Goal: Check status: Check status

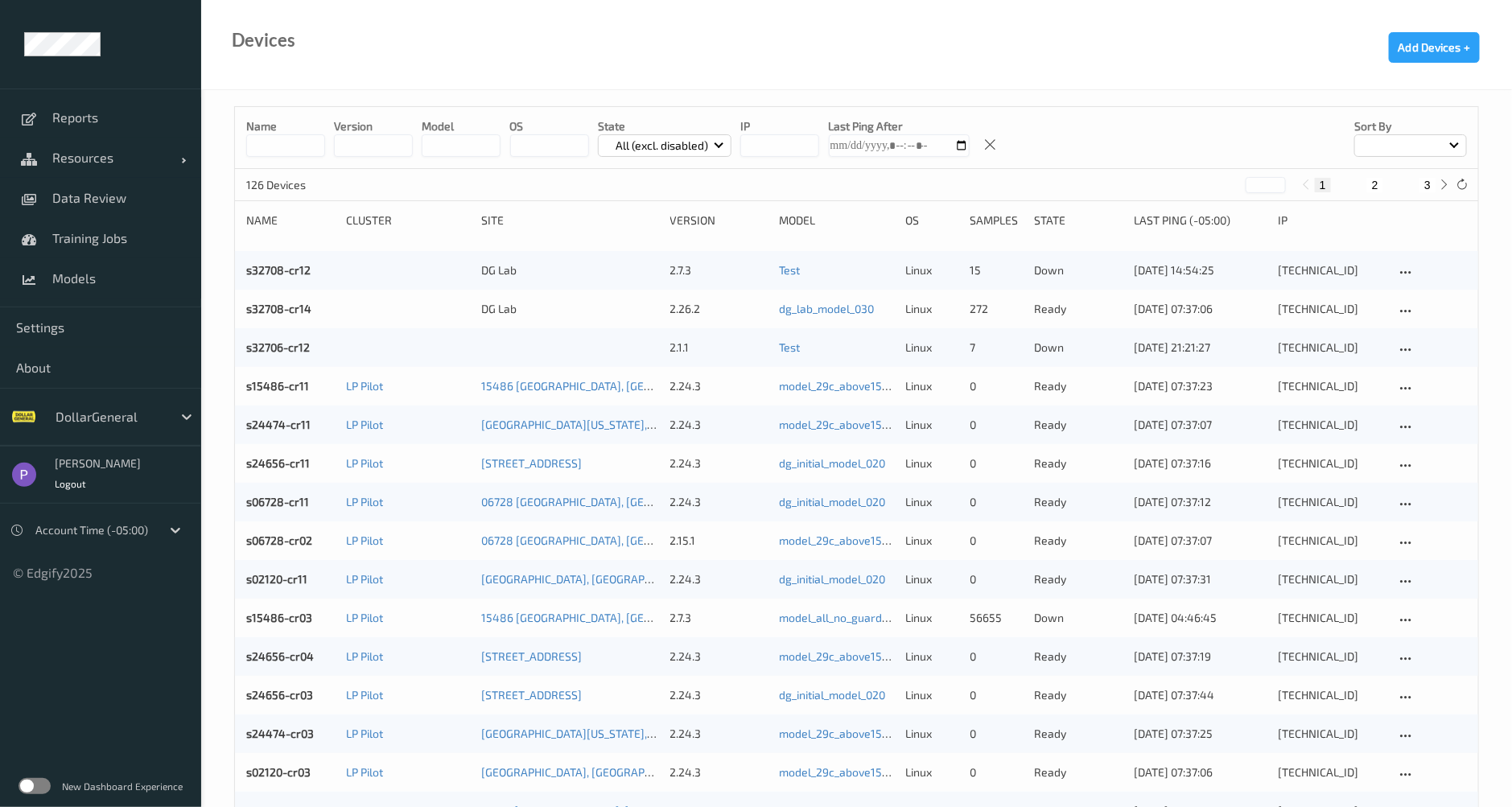
click at [32, 785] on label at bounding box center [34, 786] width 33 height 16
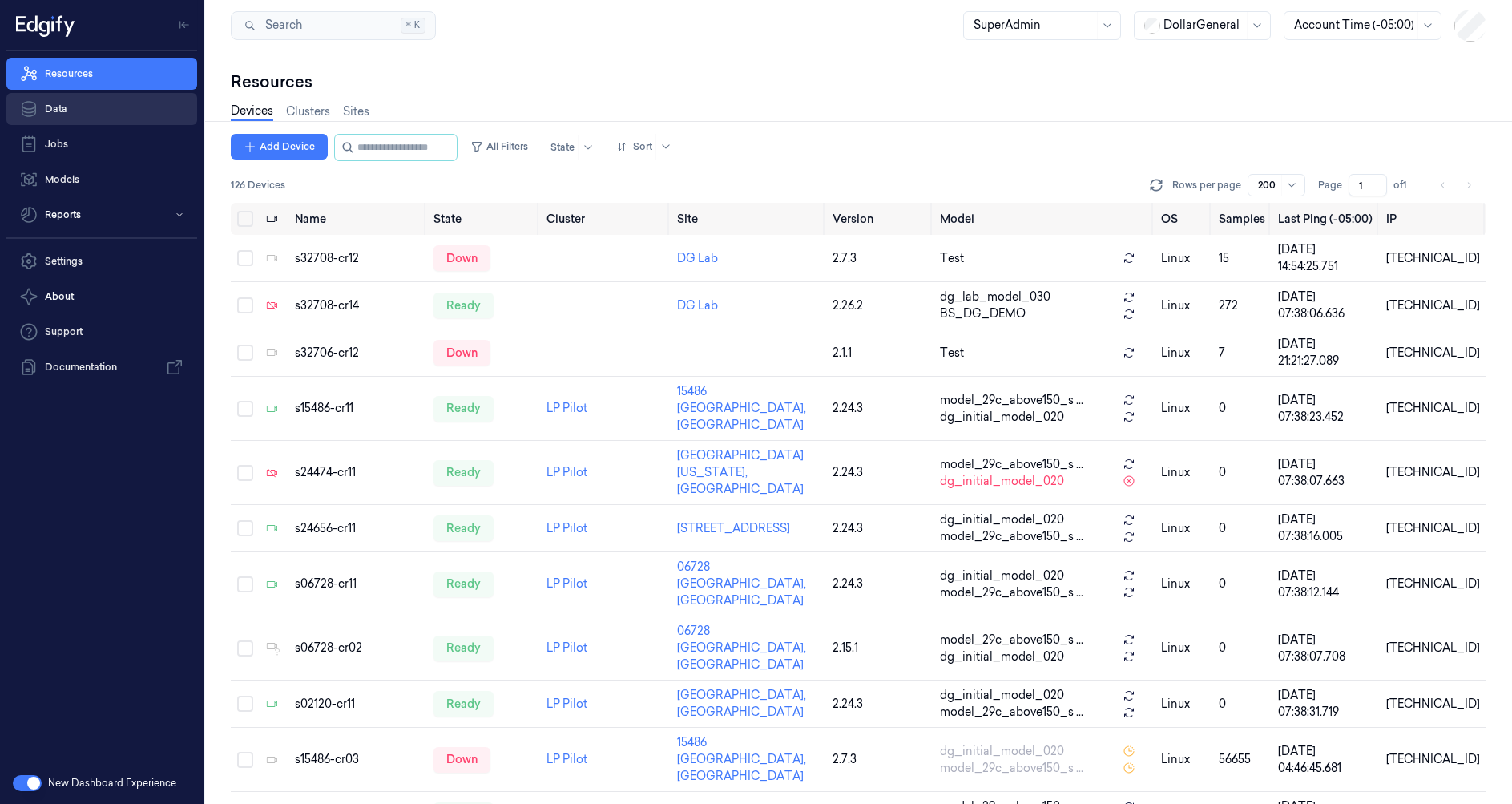
click at [81, 111] on link "Data" at bounding box center [102, 110] width 190 height 32
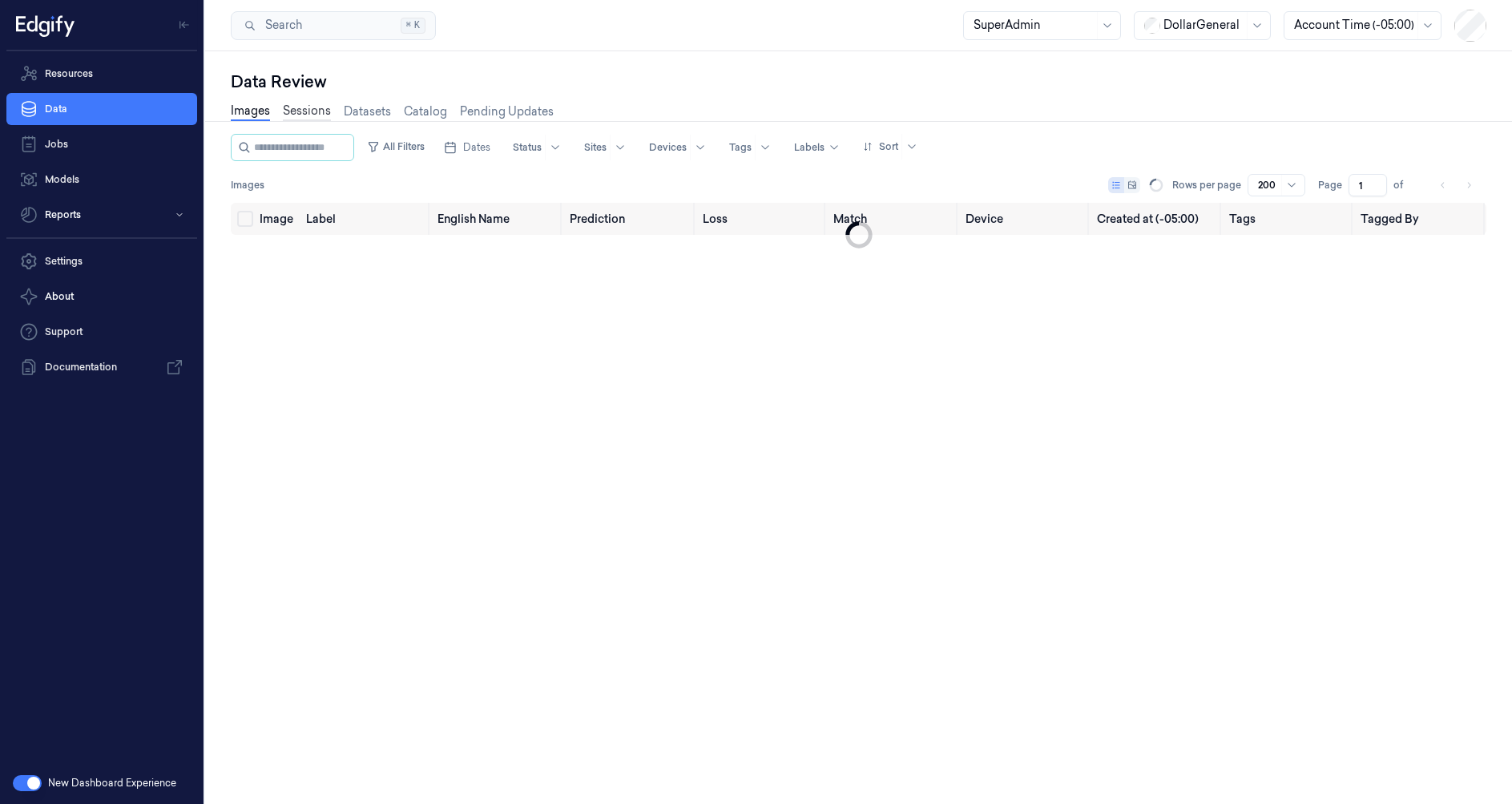
click at [295, 113] on link "Sessions" at bounding box center [307, 111] width 48 height 18
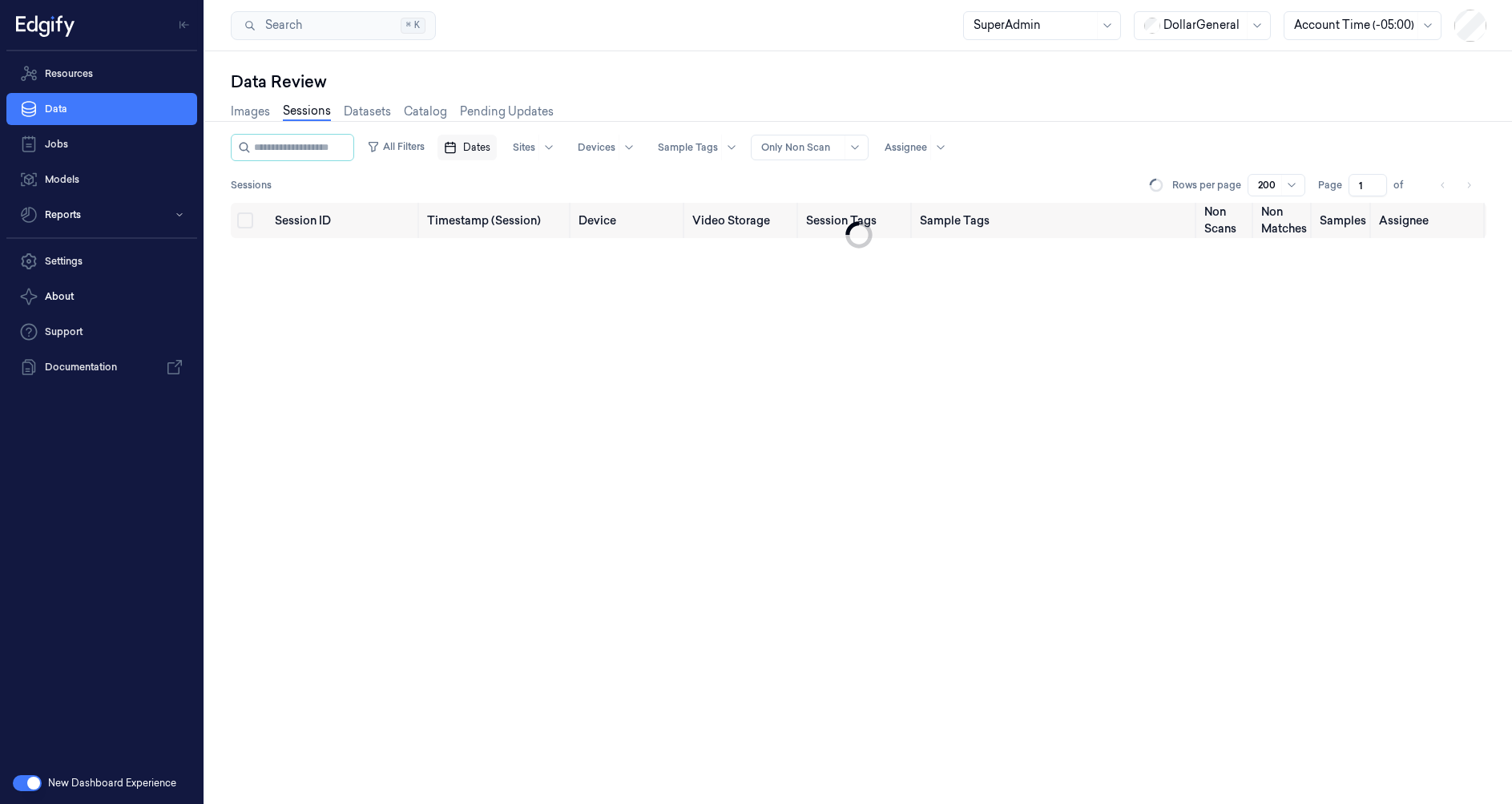
click at [486, 141] on button "Dates" at bounding box center [467, 147] width 59 height 26
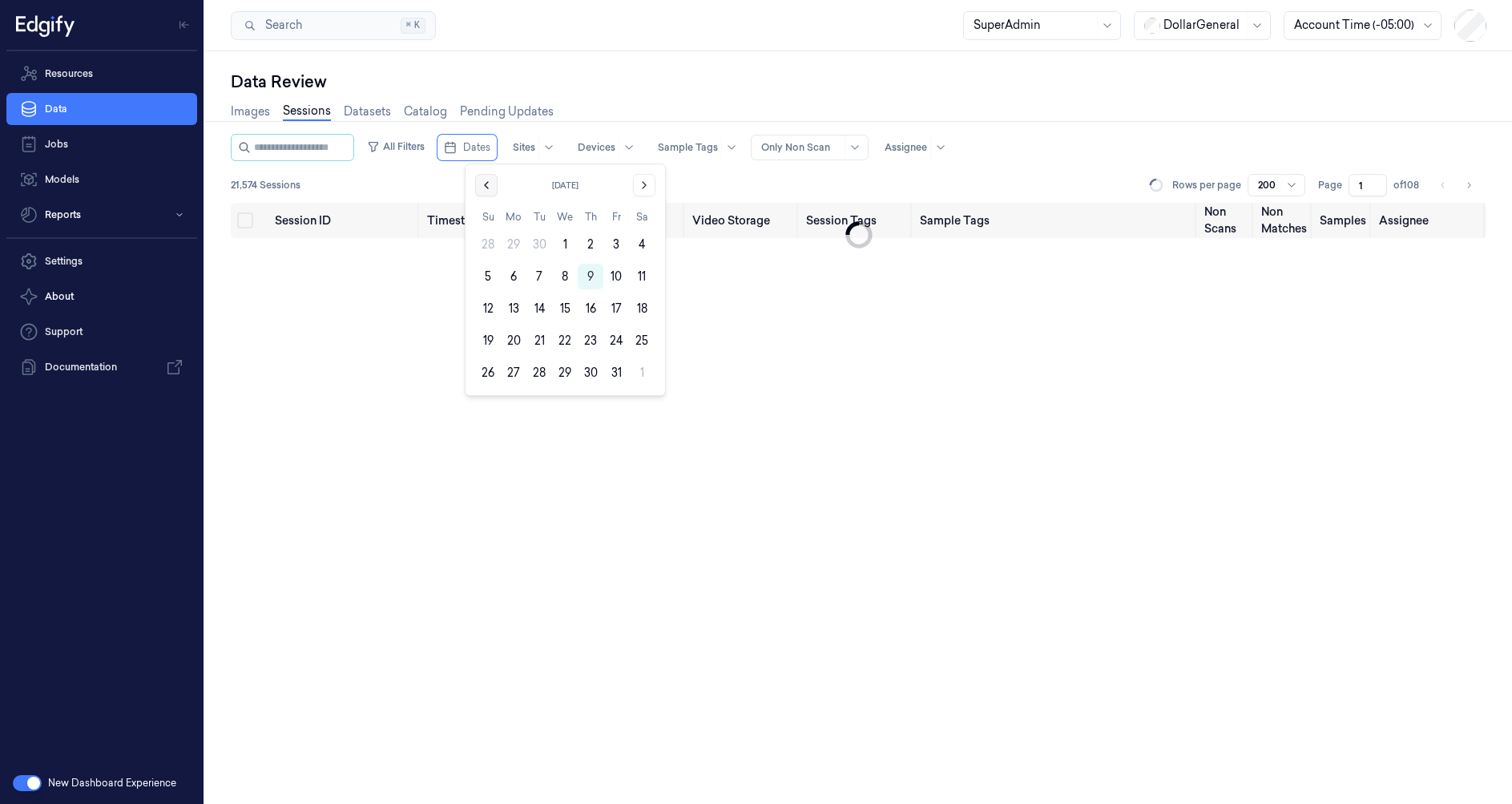
click at [486, 179] on icon "Go to the Previous Month" at bounding box center [486, 185] width 12 height 12
click at [517, 304] on button "15" at bounding box center [513, 308] width 26 height 26
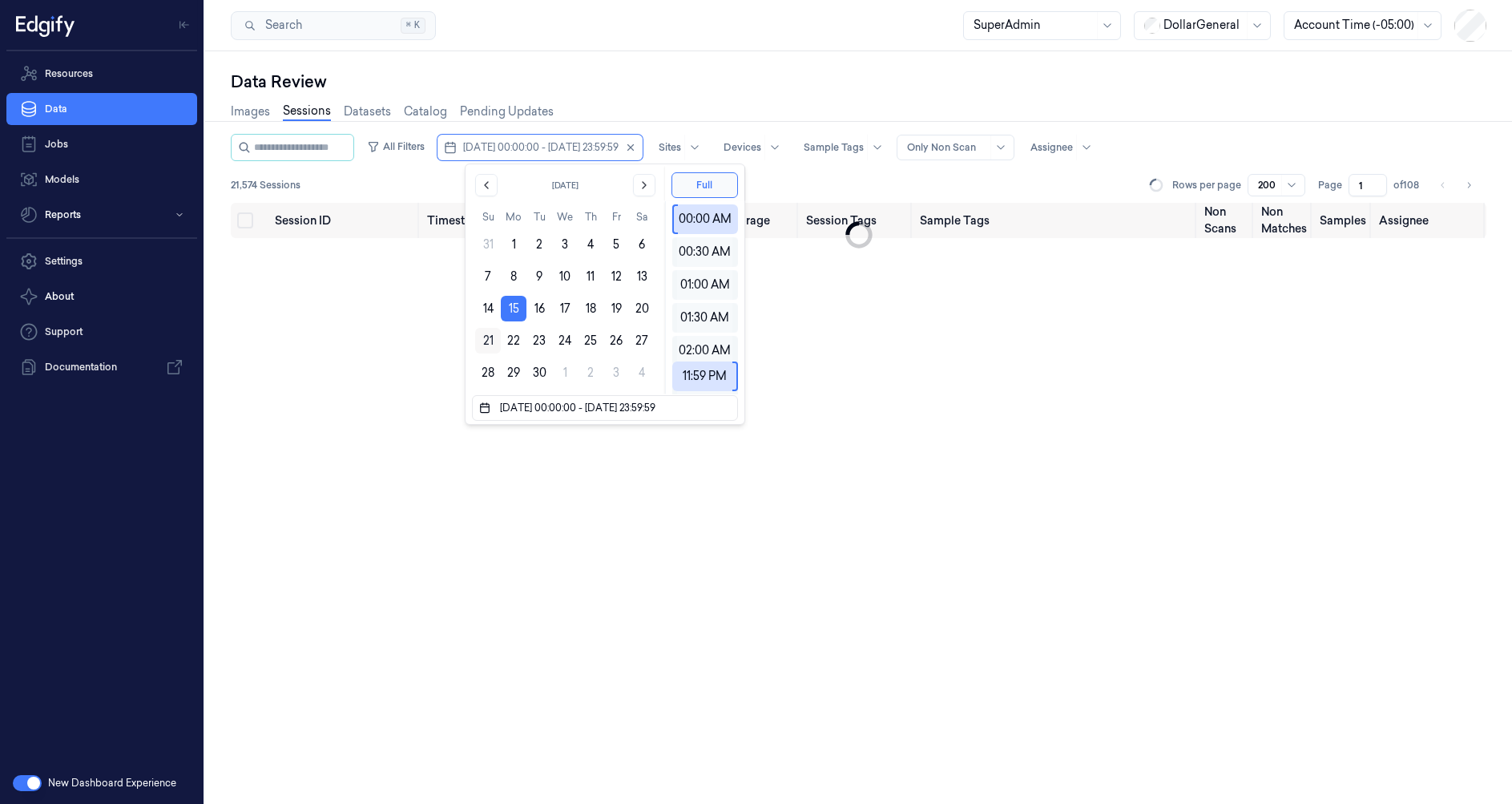
click at [487, 336] on button "21" at bounding box center [487, 340] width 26 height 26
type input "[DATE] 00:00:00 - [DATE] 23:59:59"
click at [404, 346] on div "Session ID Timestamp (Session) Device Video Storage Session Tags Sample Tags No…" at bounding box center [858, 503] width 1255 height 601
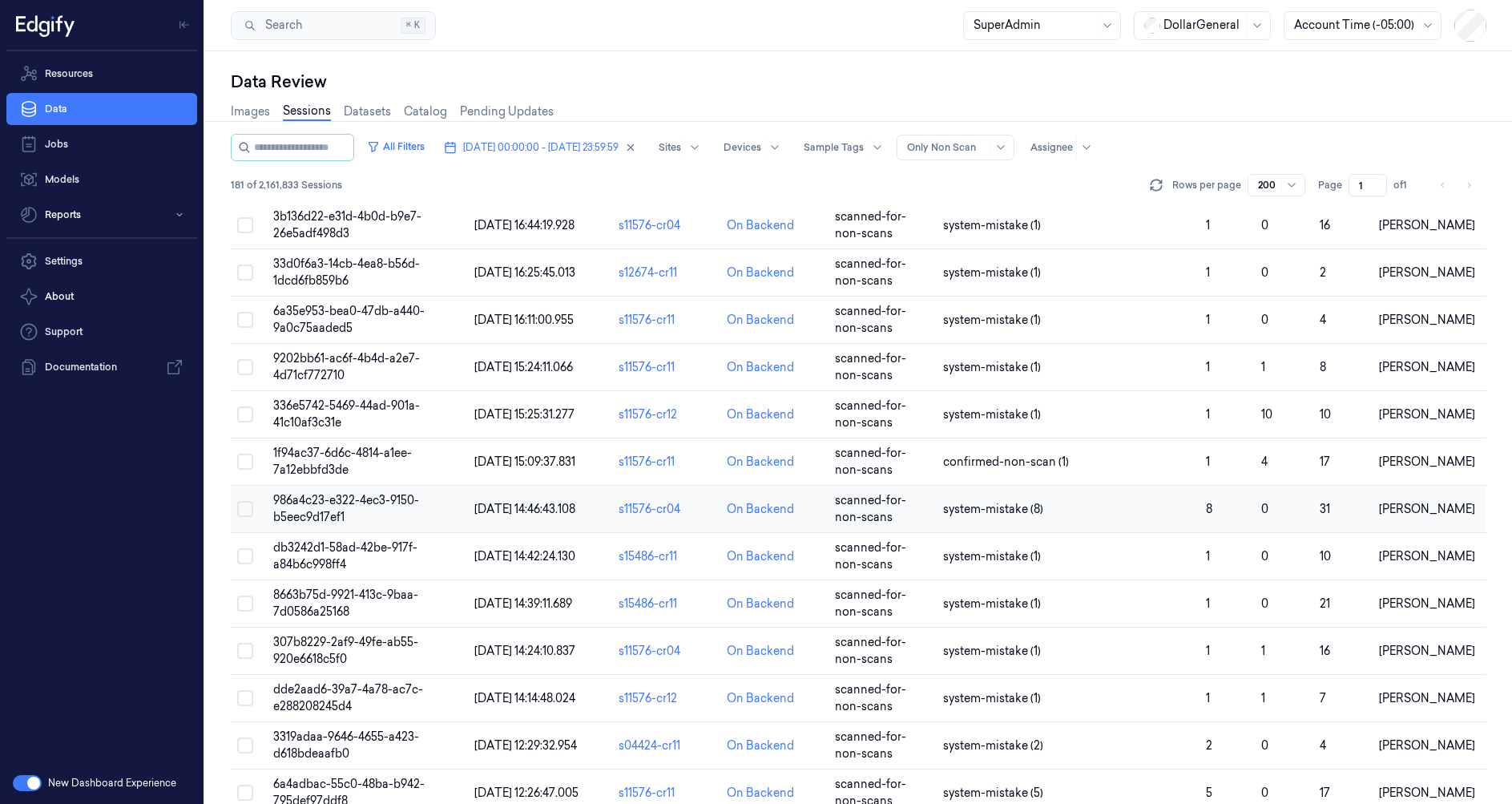
scroll to position [1442, 0]
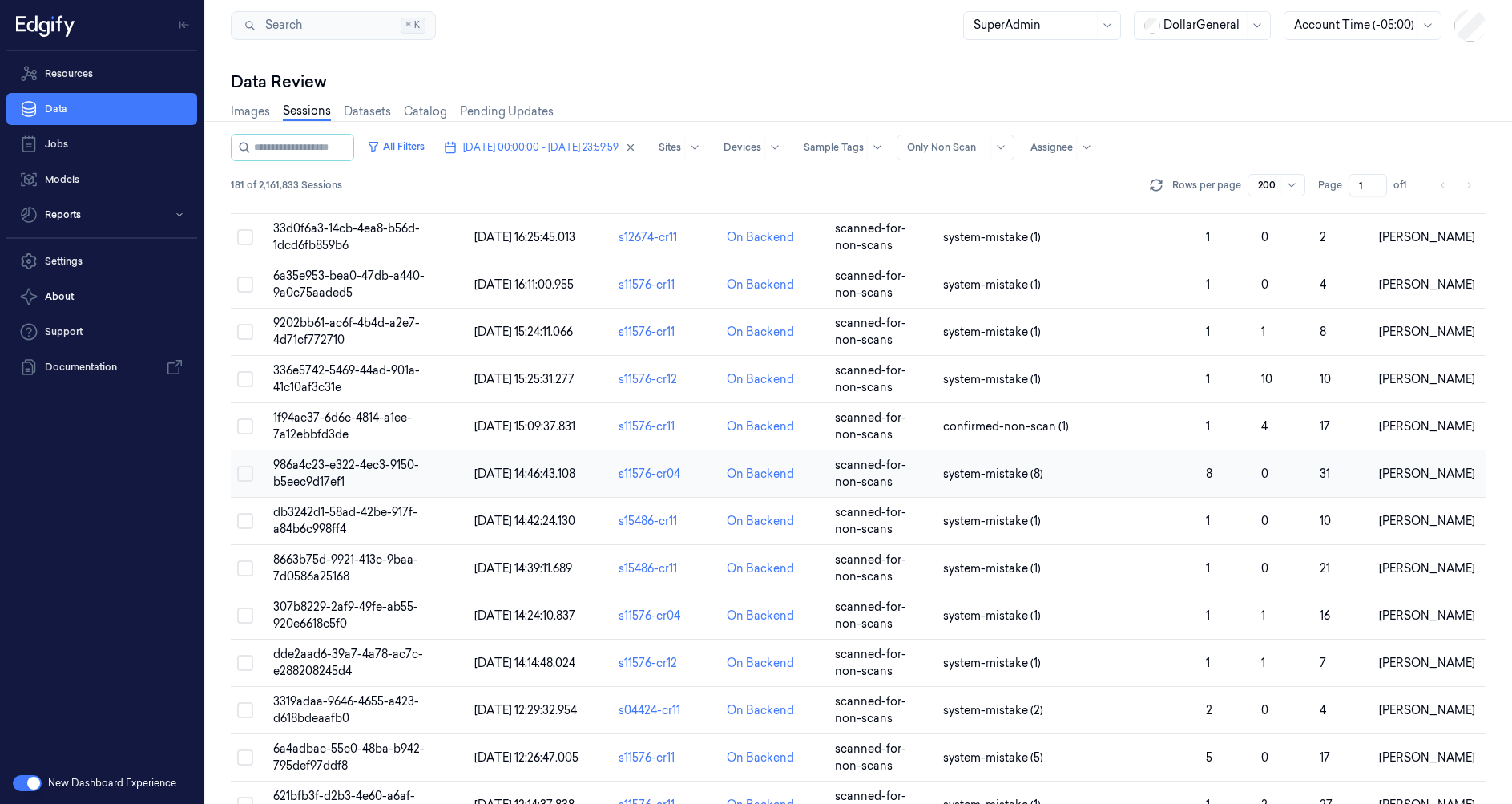
click at [355, 484] on span "986a4c23-e322-4ec3-9150-b5eec9d17ef1" at bounding box center [346, 472] width 146 height 31
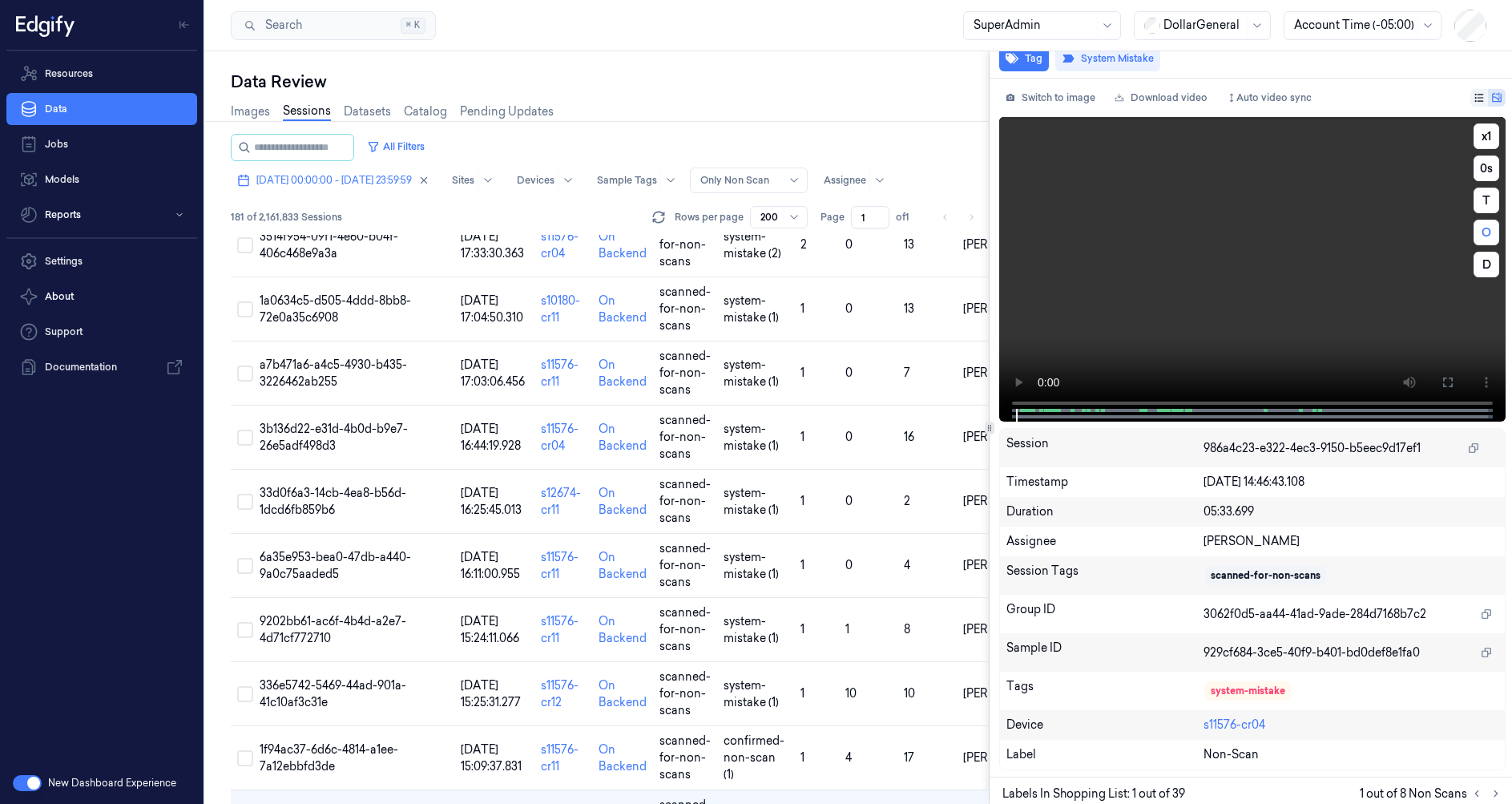
scroll to position [124, 0]
click at [1478, 201] on button "T" at bounding box center [1485, 200] width 26 height 26
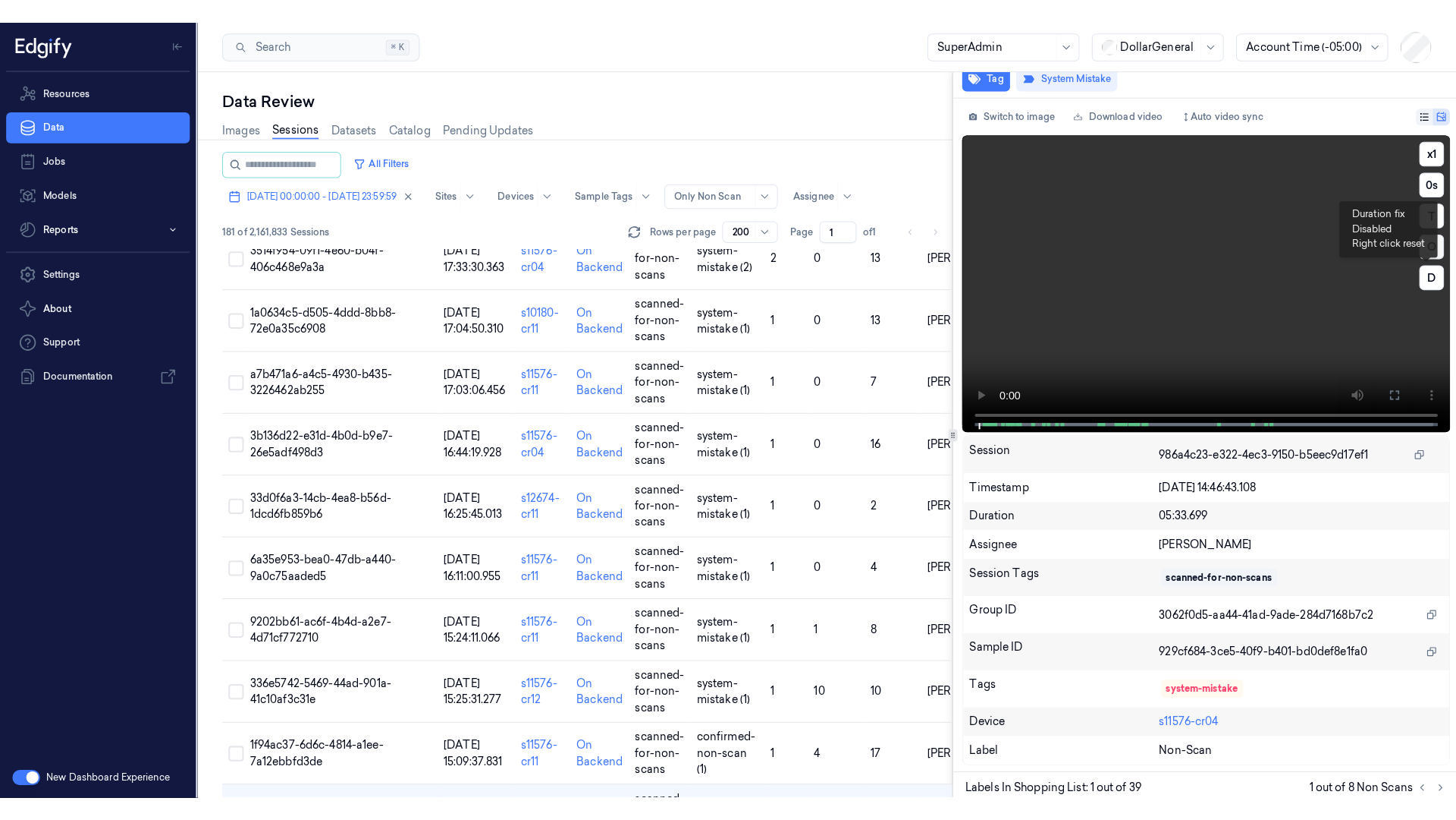
scroll to position [96, 0]
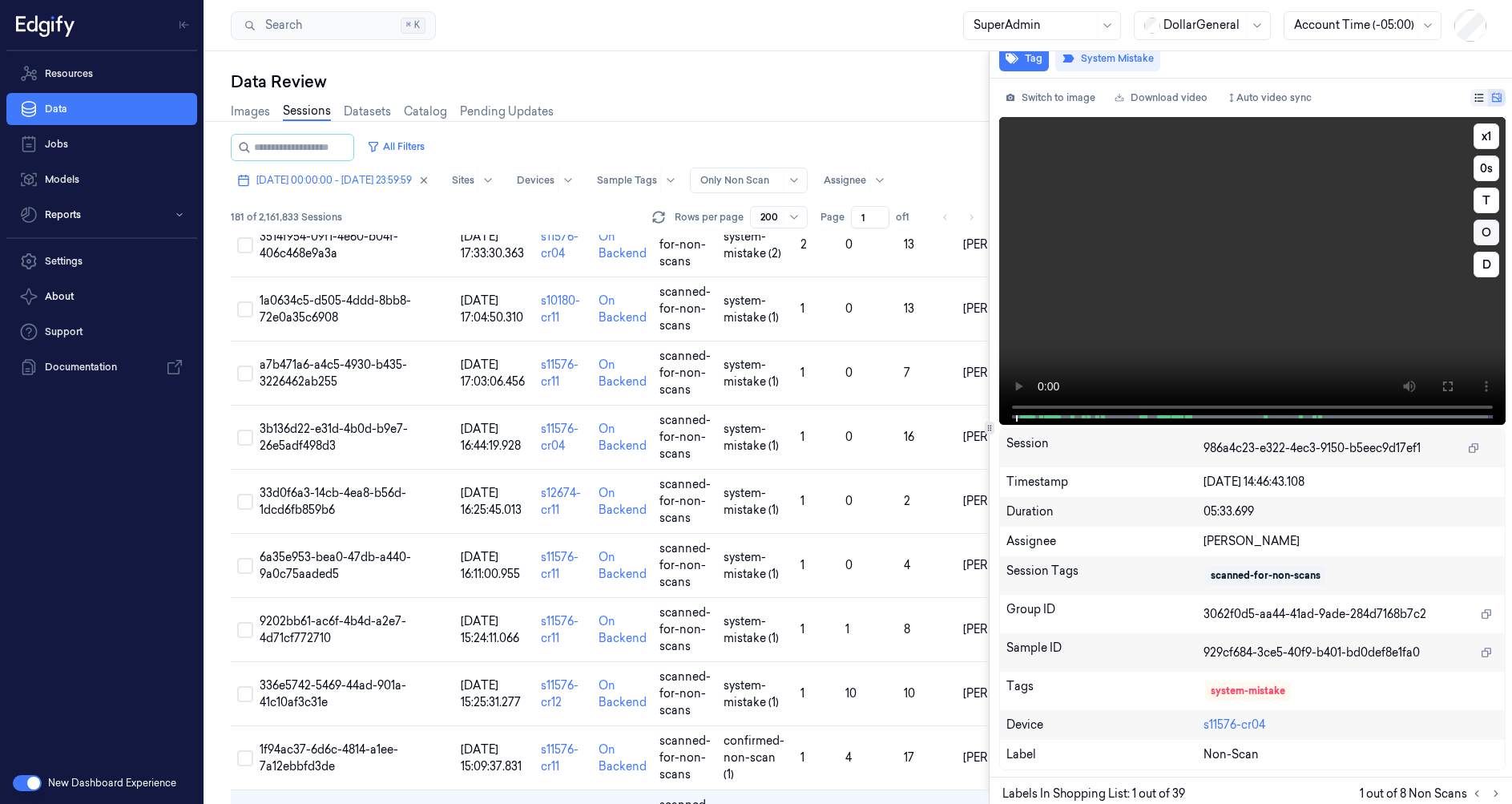
click at [1473, 237] on button "O" at bounding box center [1485, 232] width 26 height 26
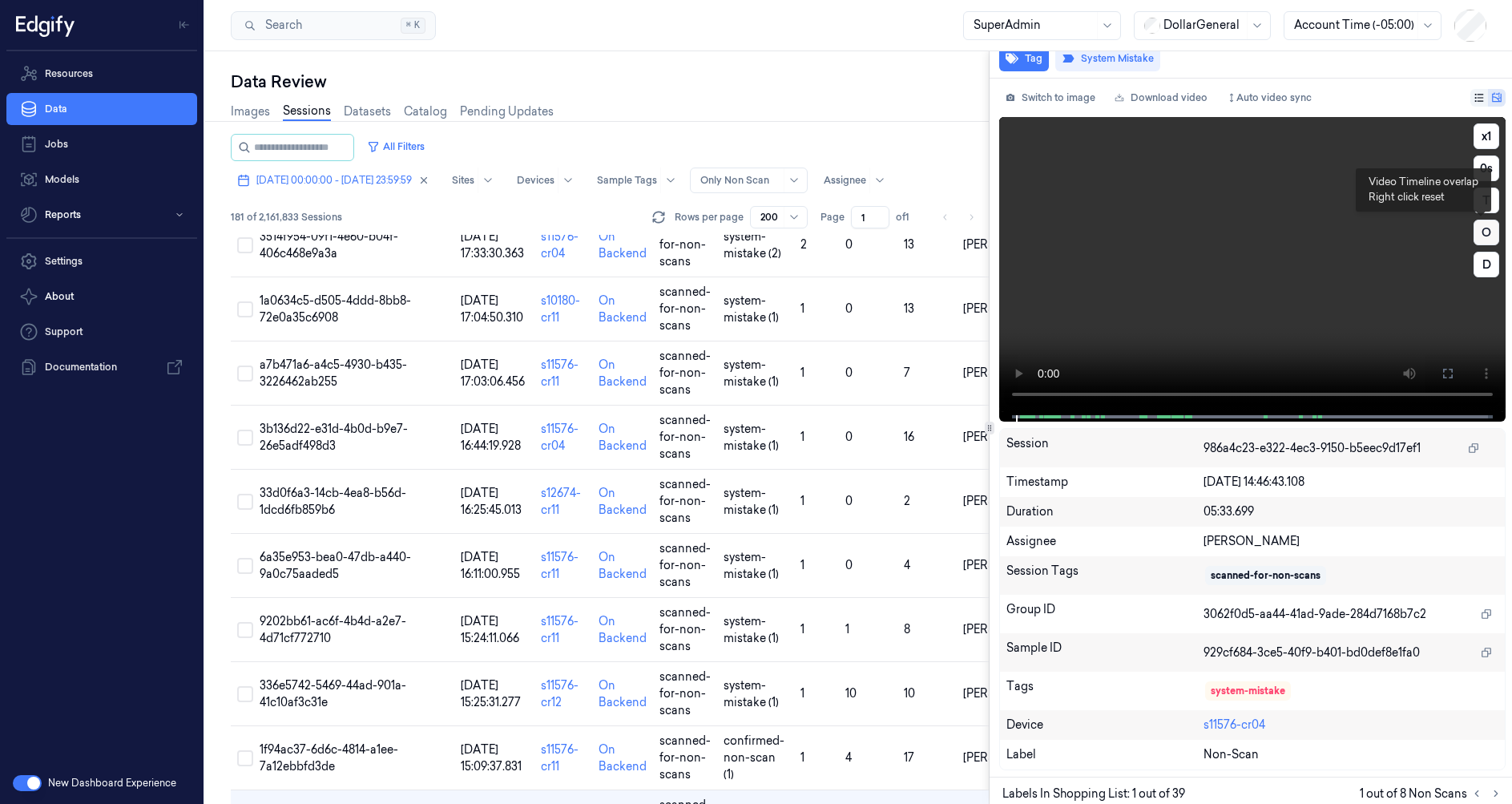
click at [1473, 237] on button "O" at bounding box center [1485, 232] width 26 height 26
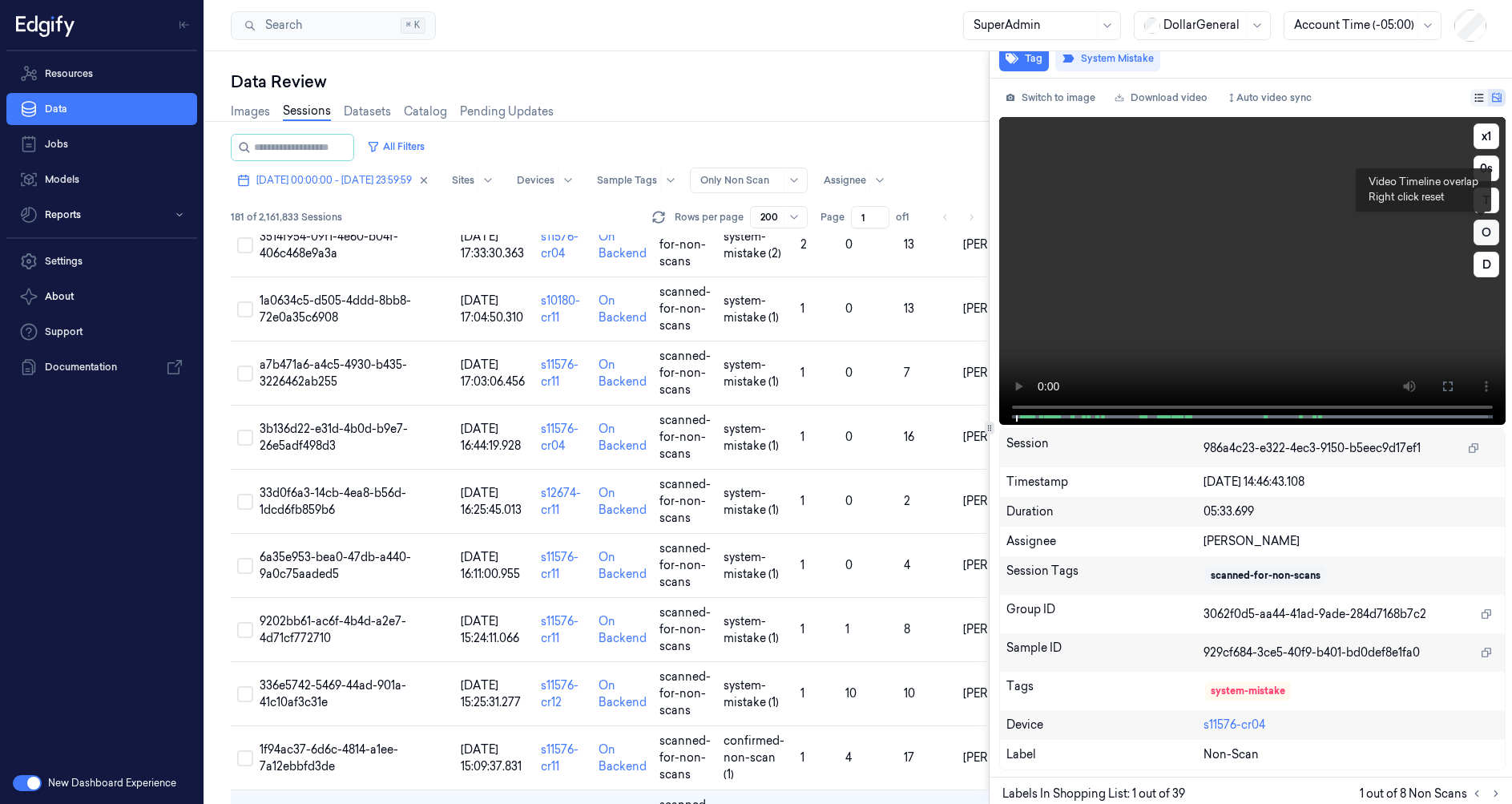
click at [1473, 237] on button "O" at bounding box center [1485, 232] width 26 height 26
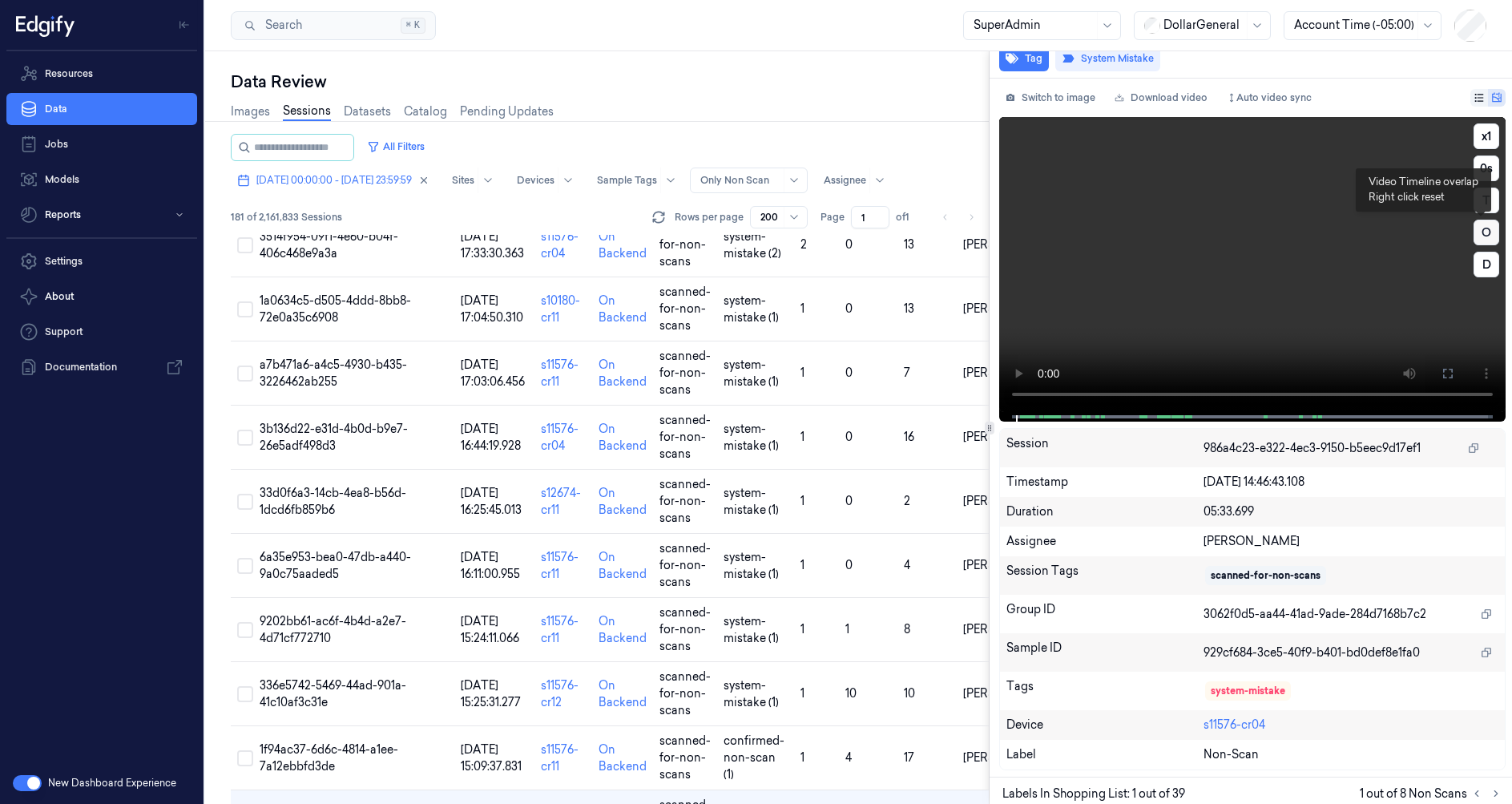
click at [1473, 237] on button "O" at bounding box center [1485, 232] width 26 height 26
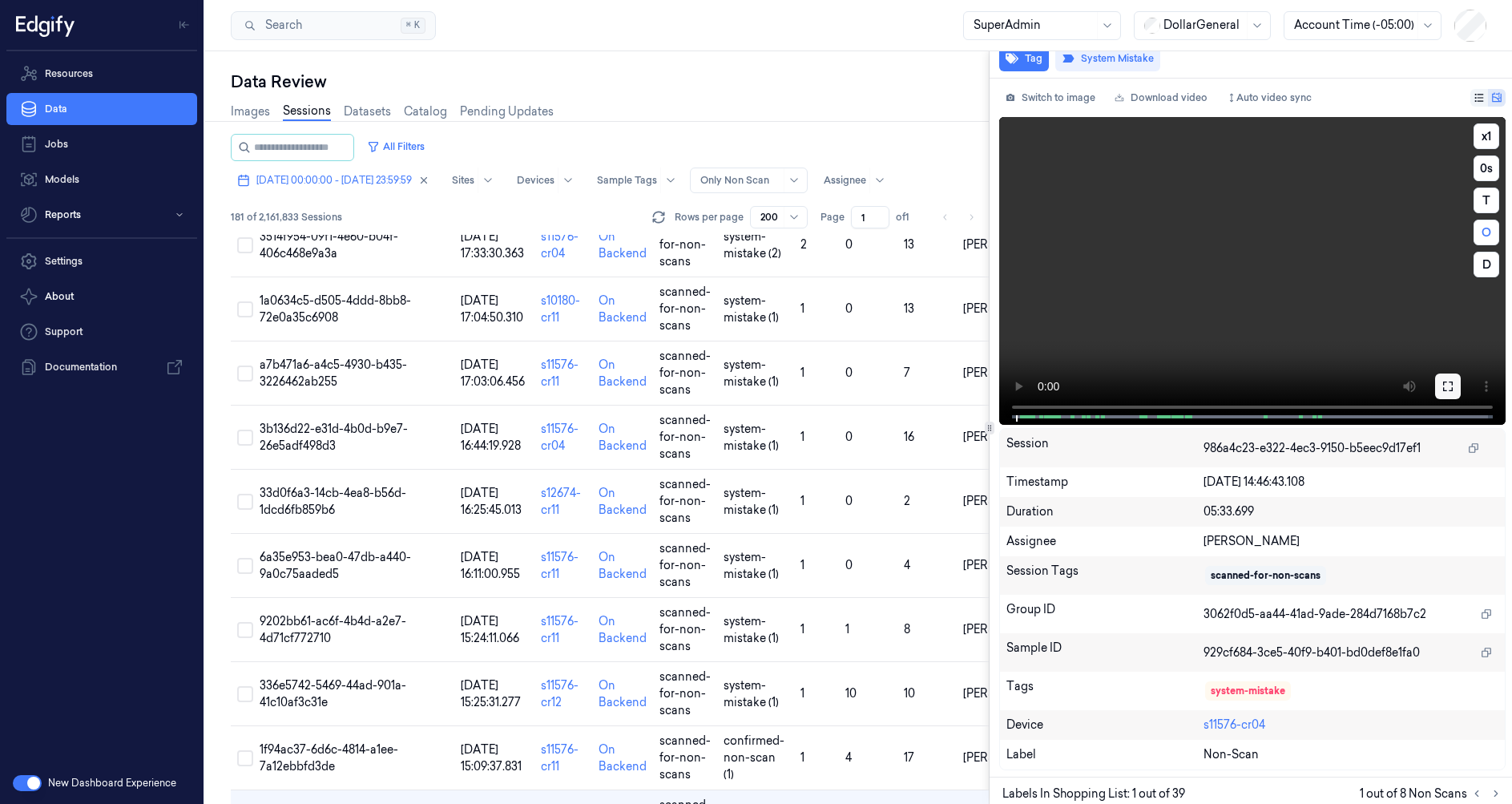
click at [1442, 385] on icon at bounding box center [1447, 386] width 10 height 10
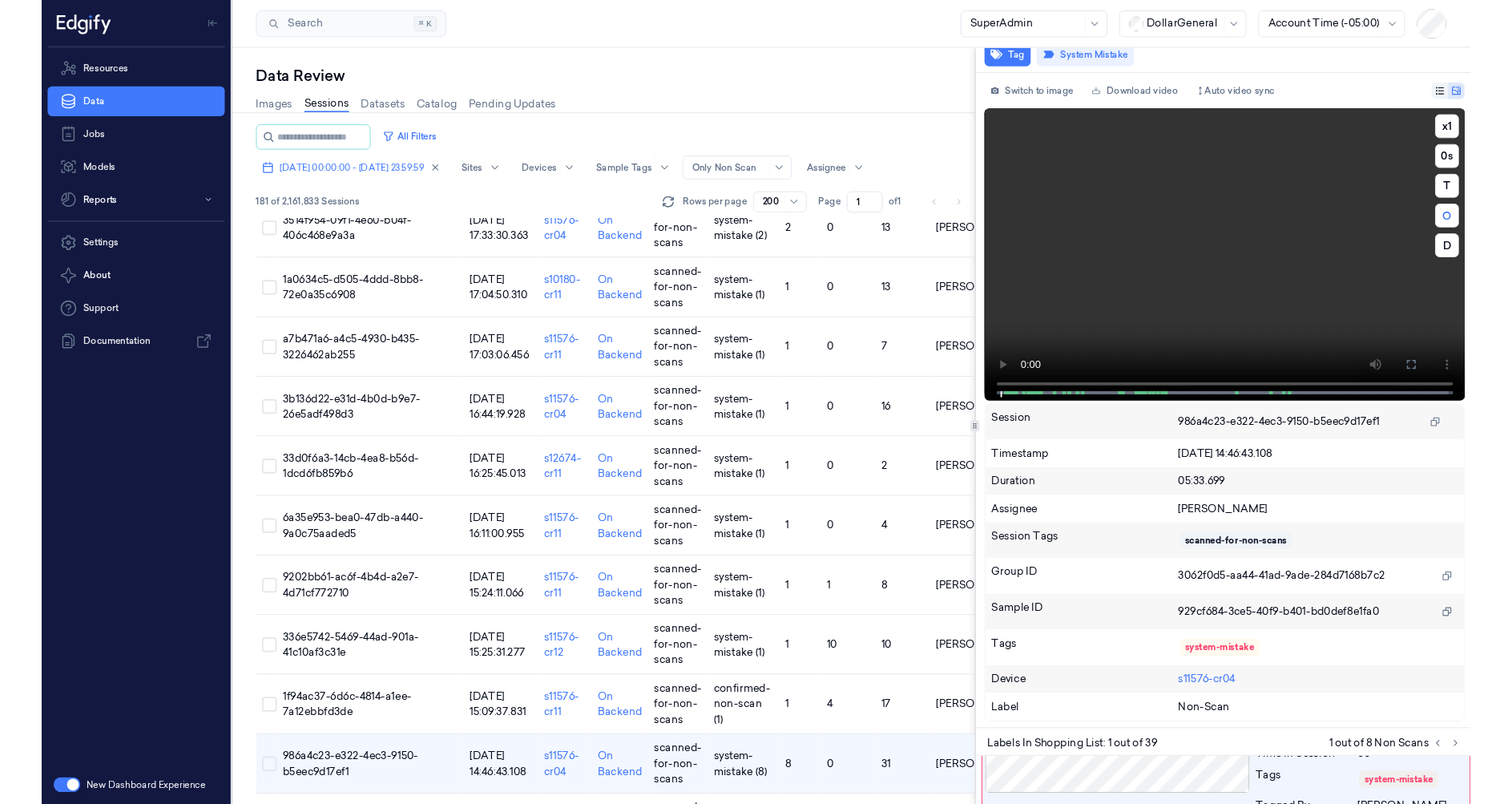
scroll to position [0, 0]
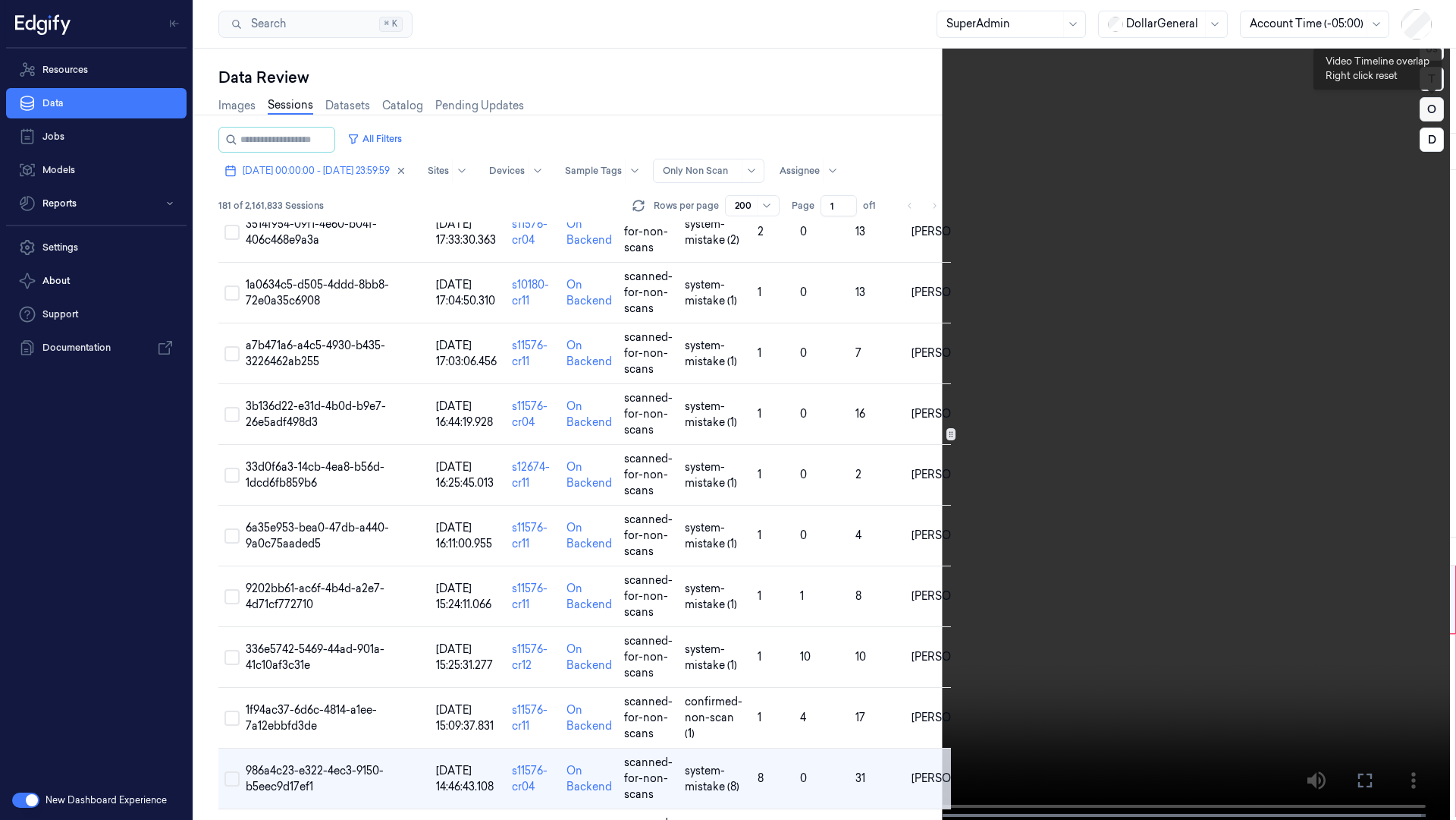
click at [1431, 115] on button "O" at bounding box center [1432, 109] width 24 height 24
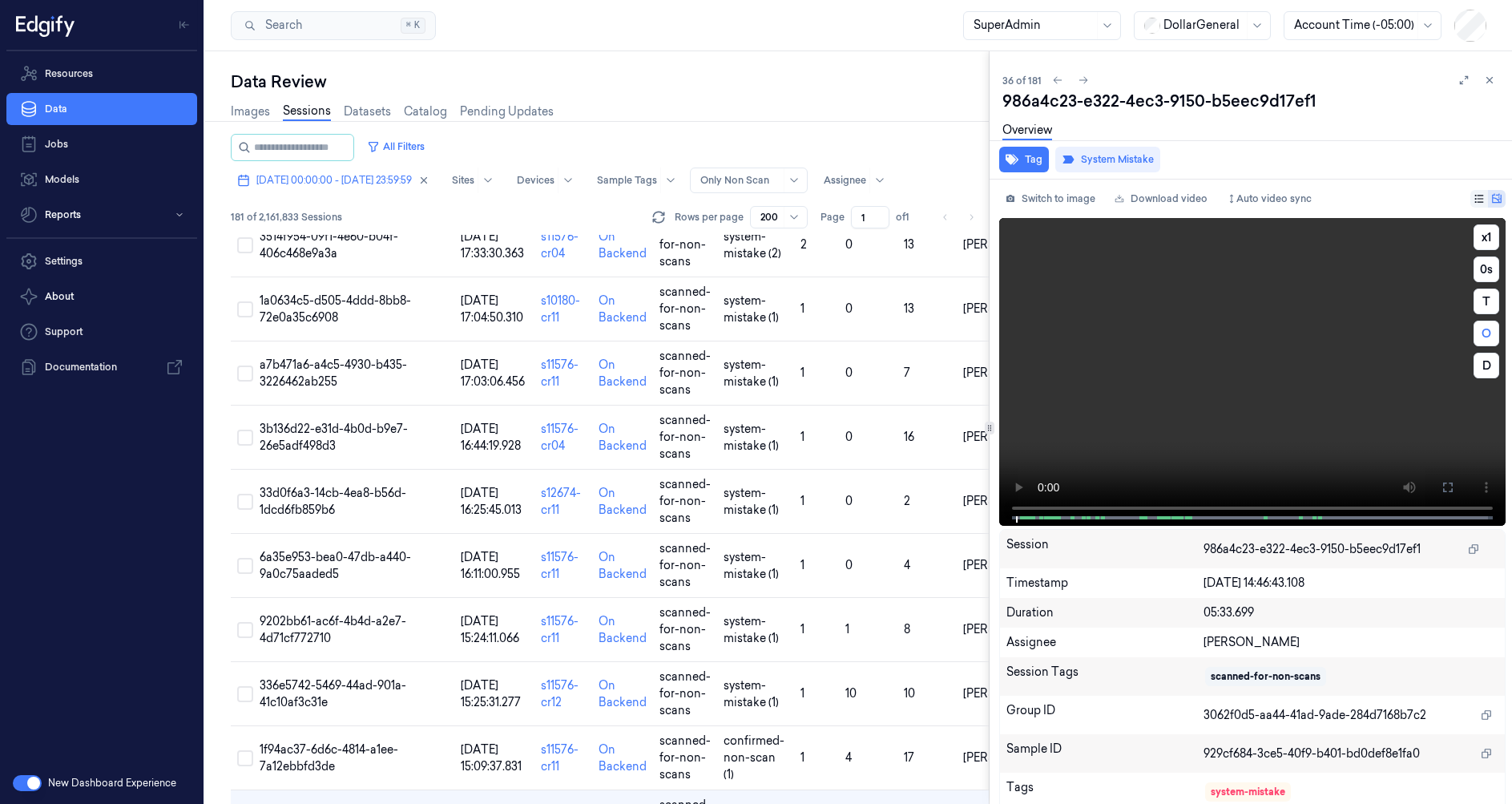
click at [1207, 312] on video at bounding box center [1252, 372] width 507 height 308
click at [1107, 436] on video at bounding box center [1252, 372] width 507 height 308
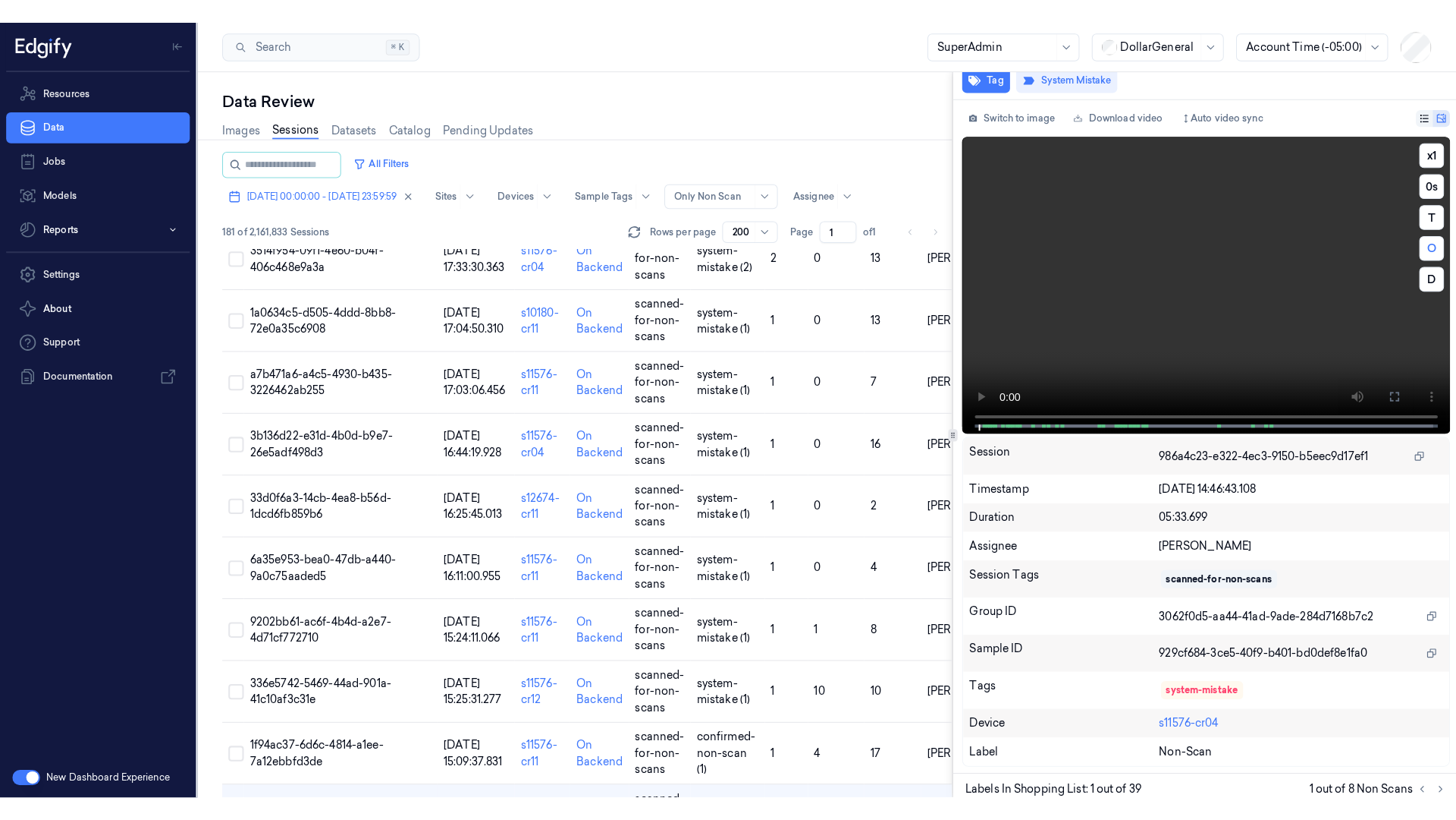
scroll to position [96, 0]
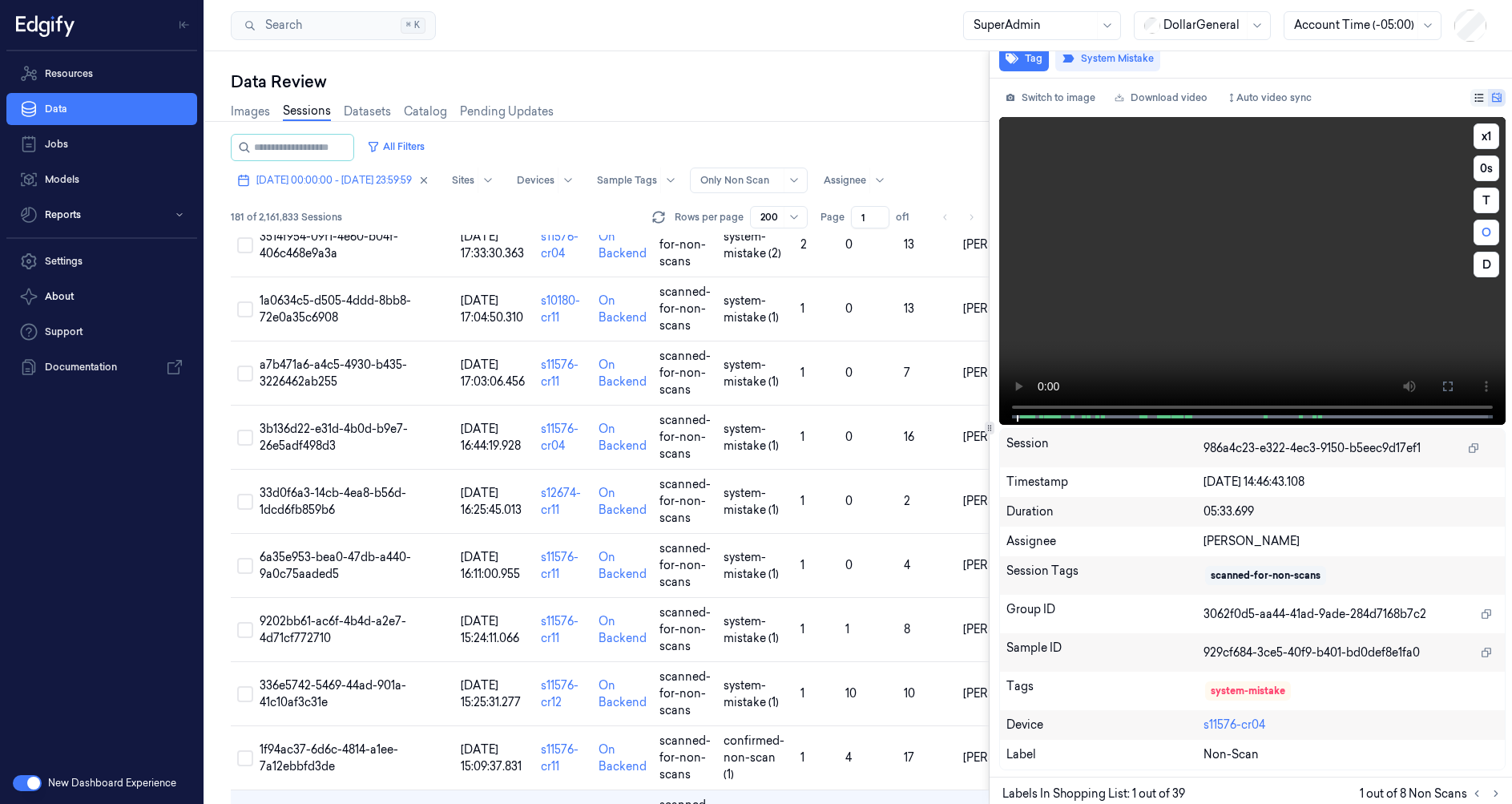
click at [1090, 286] on video at bounding box center [1252, 271] width 507 height 308
click at [1118, 271] on video at bounding box center [1252, 271] width 507 height 308
click at [1442, 380] on icon at bounding box center [1447, 386] width 12 height 12
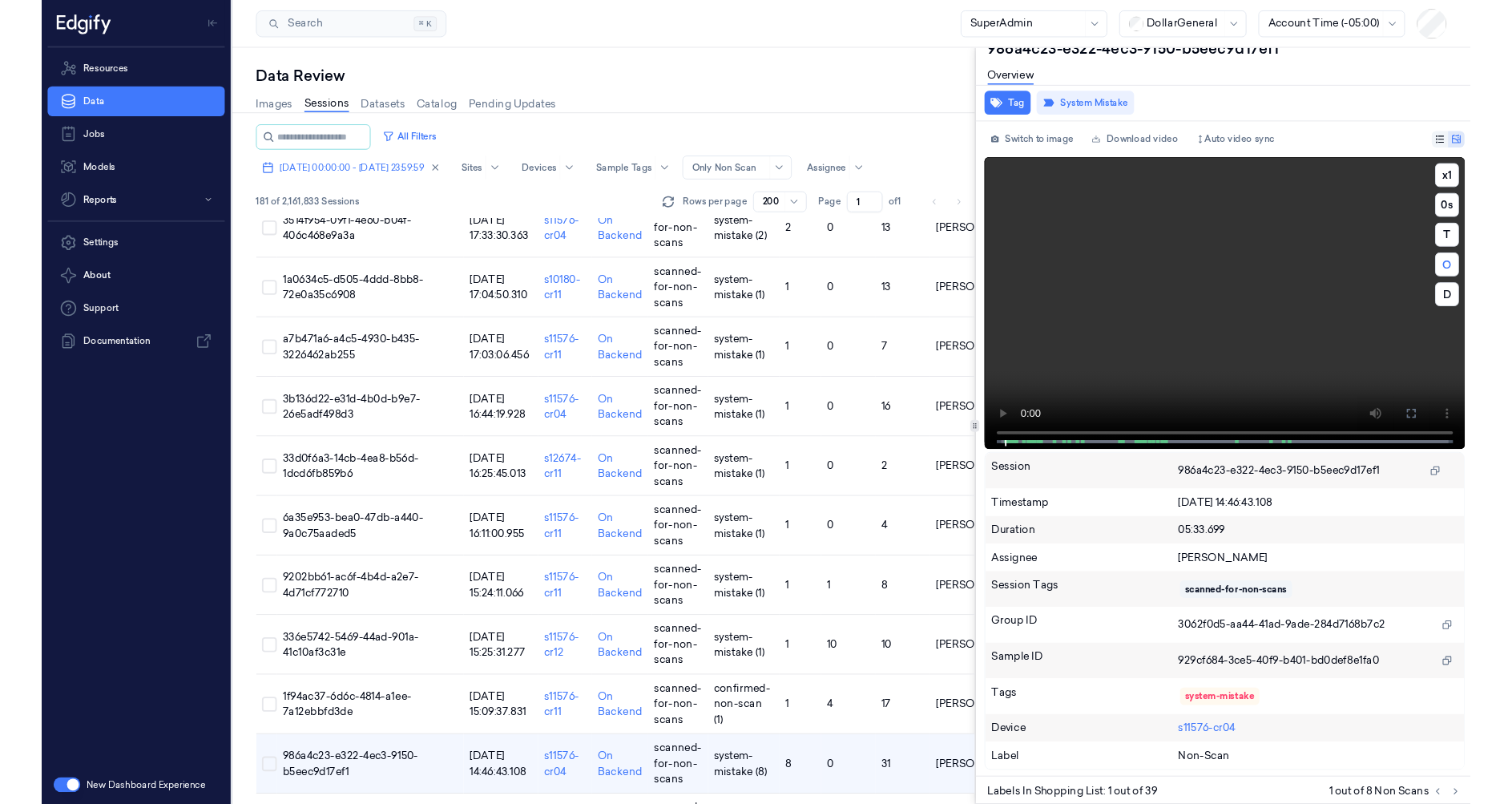
scroll to position [0, 0]
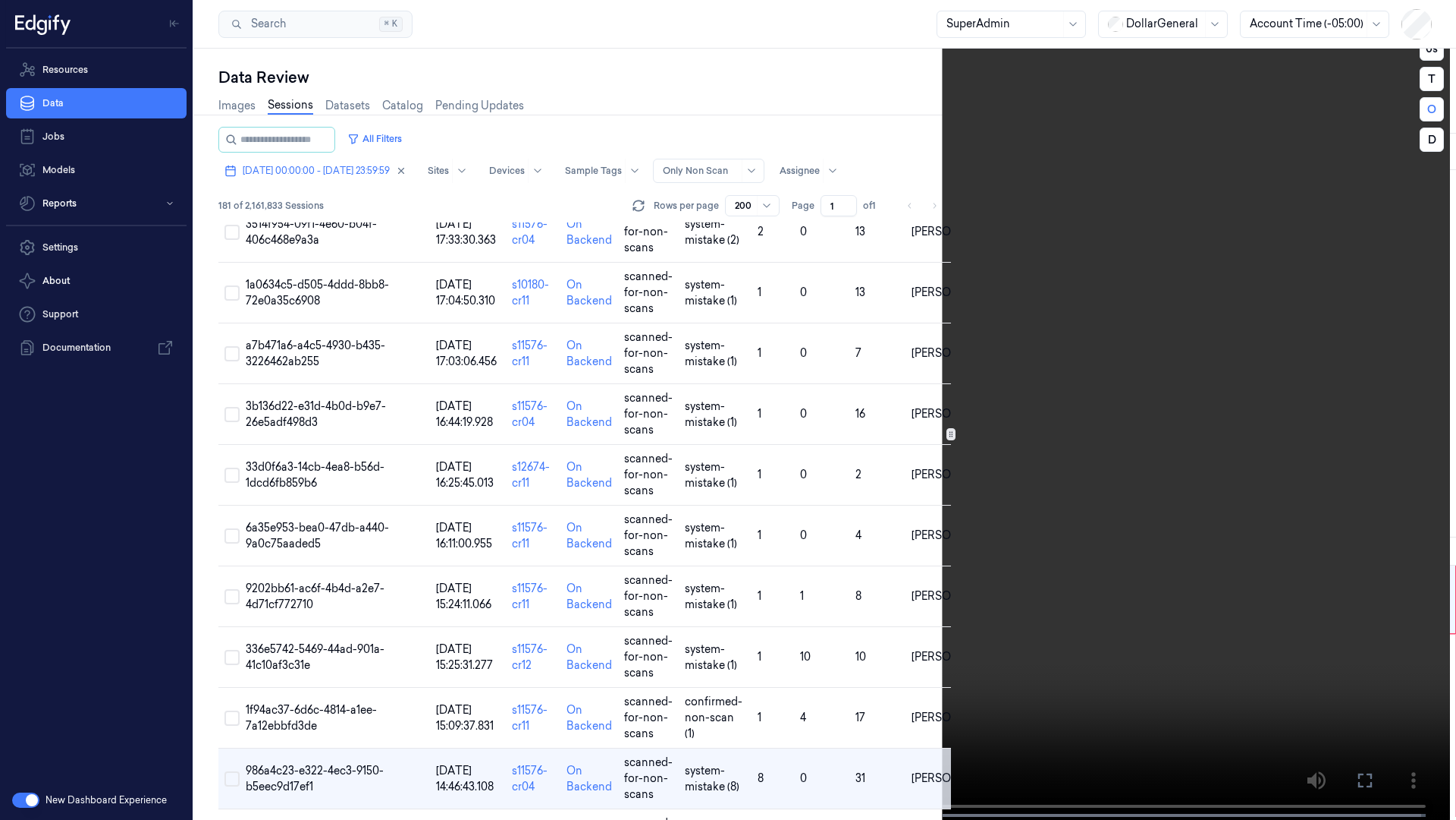
drag, startPoint x: 1363, startPoint y: 788, endPoint x: 1336, endPoint y: 720, distance: 73.2
click at [0, 0] on icon at bounding box center [0, 0] width 0 height 0
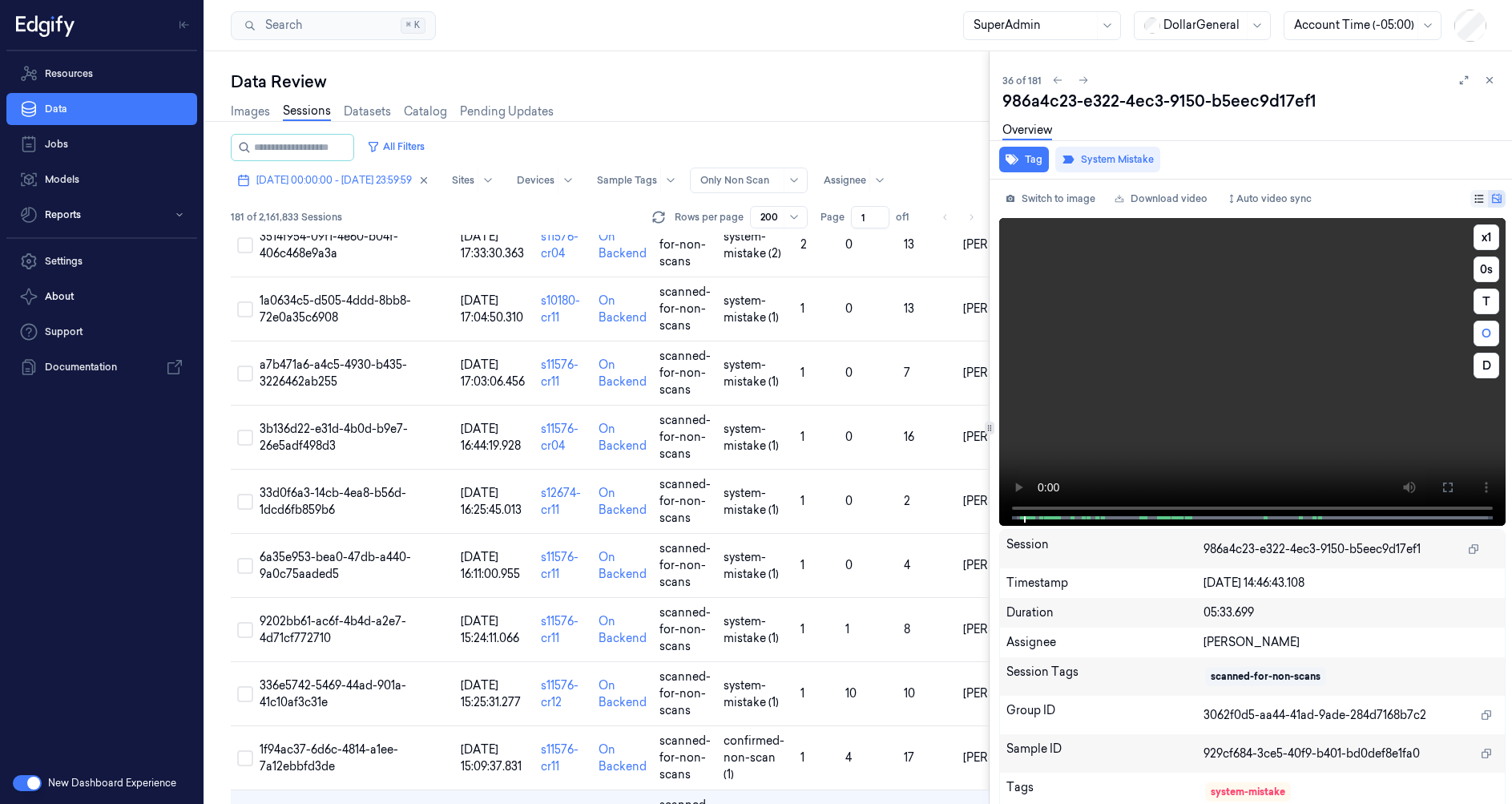
click at [1300, 309] on video at bounding box center [1252, 372] width 507 height 308
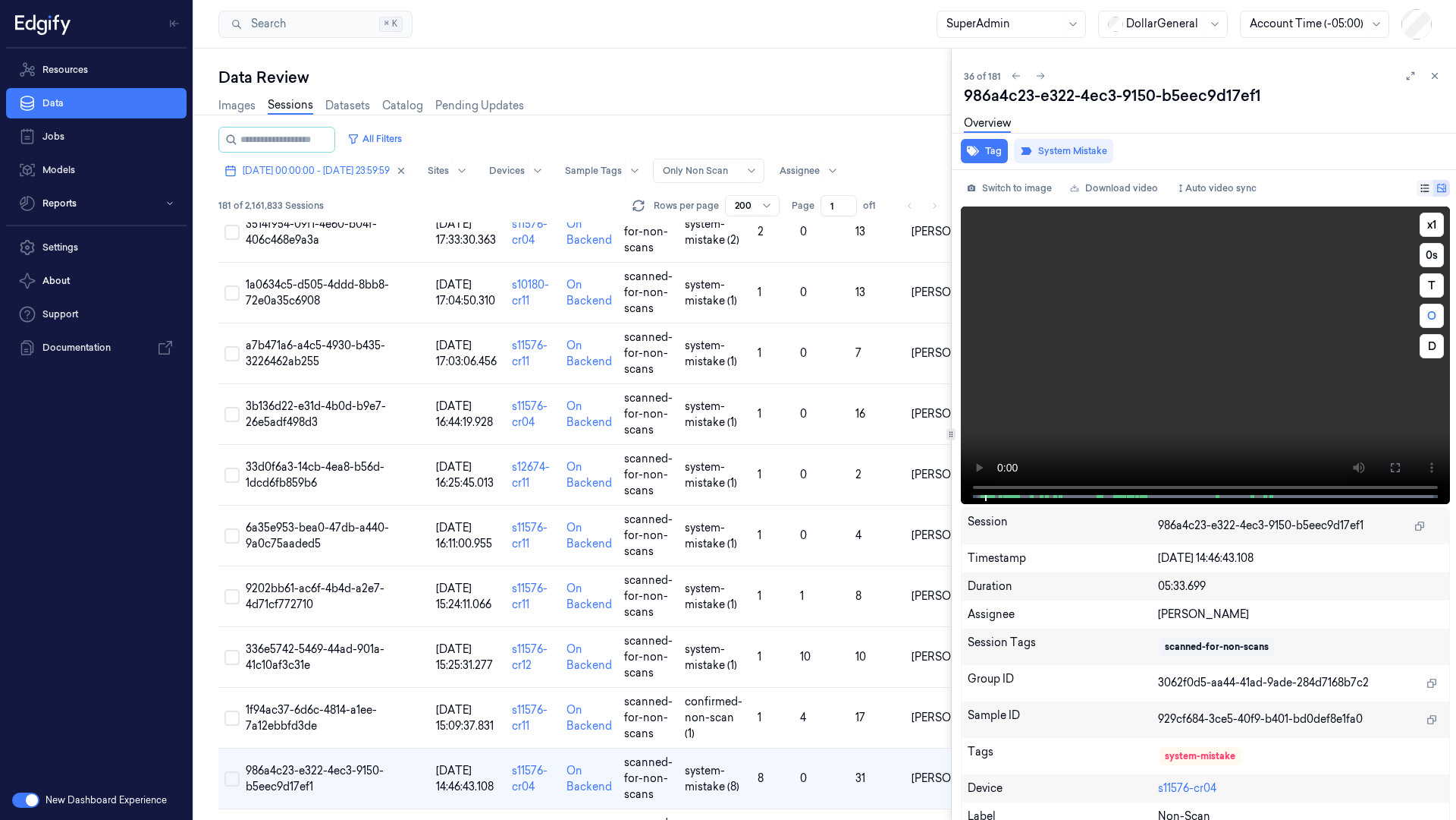
click at [1207, 364] on video at bounding box center [1205, 355] width 490 height 298
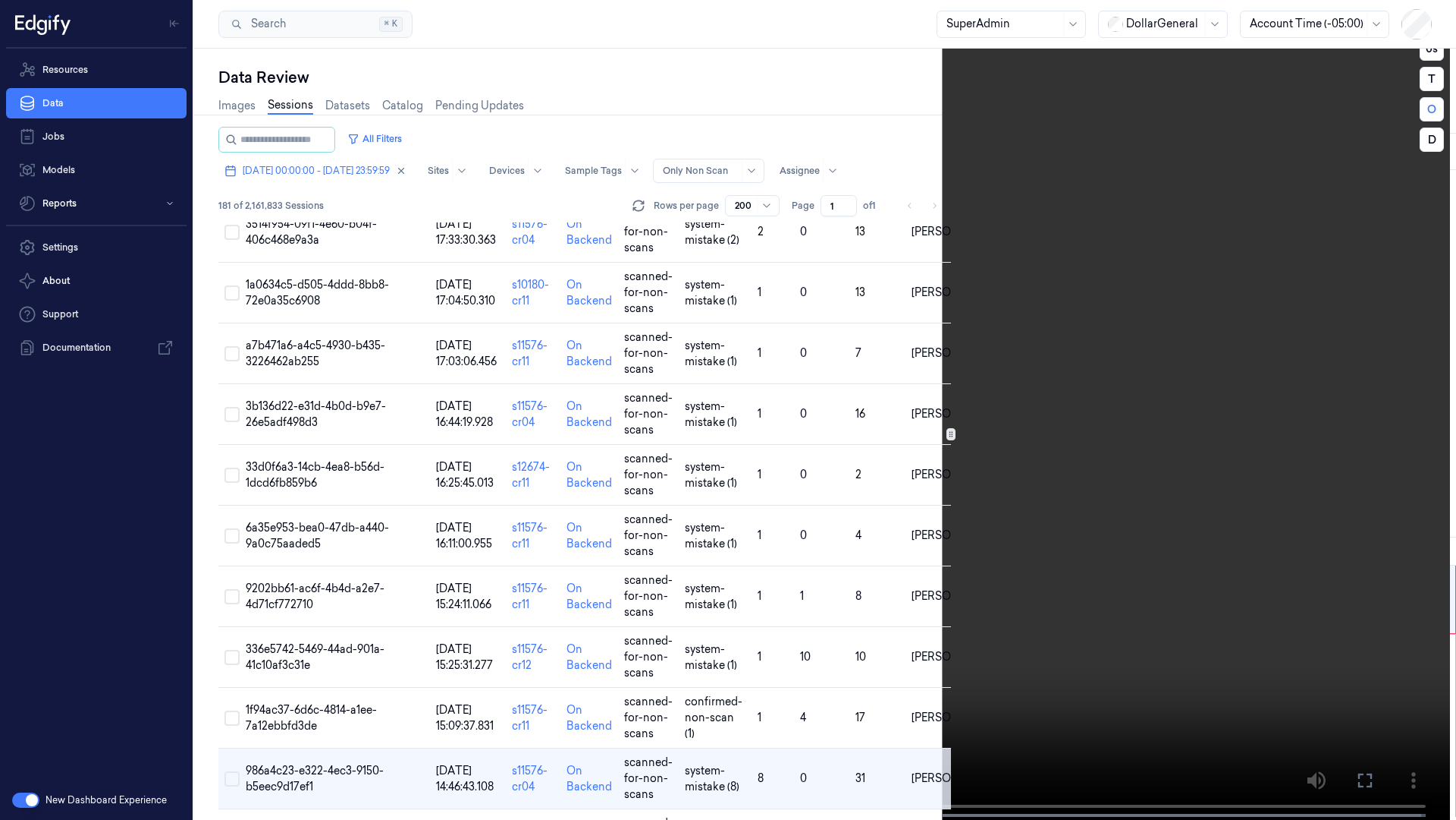
click at [1207, 364] on video at bounding box center [738, 411] width 1423 height 823
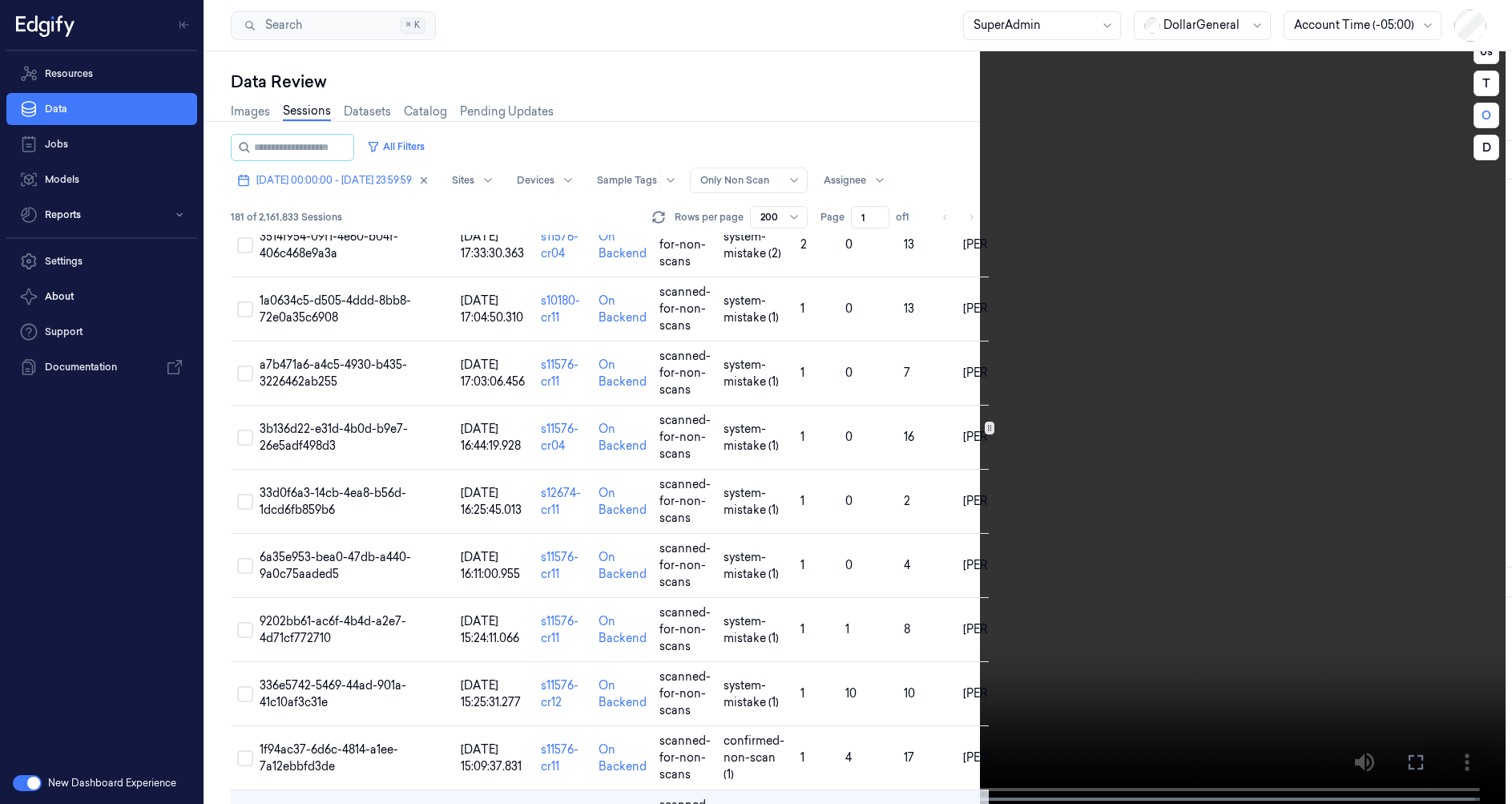
click at [1149, 346] on video at bounding box center [766, 403] width 1477 height 807
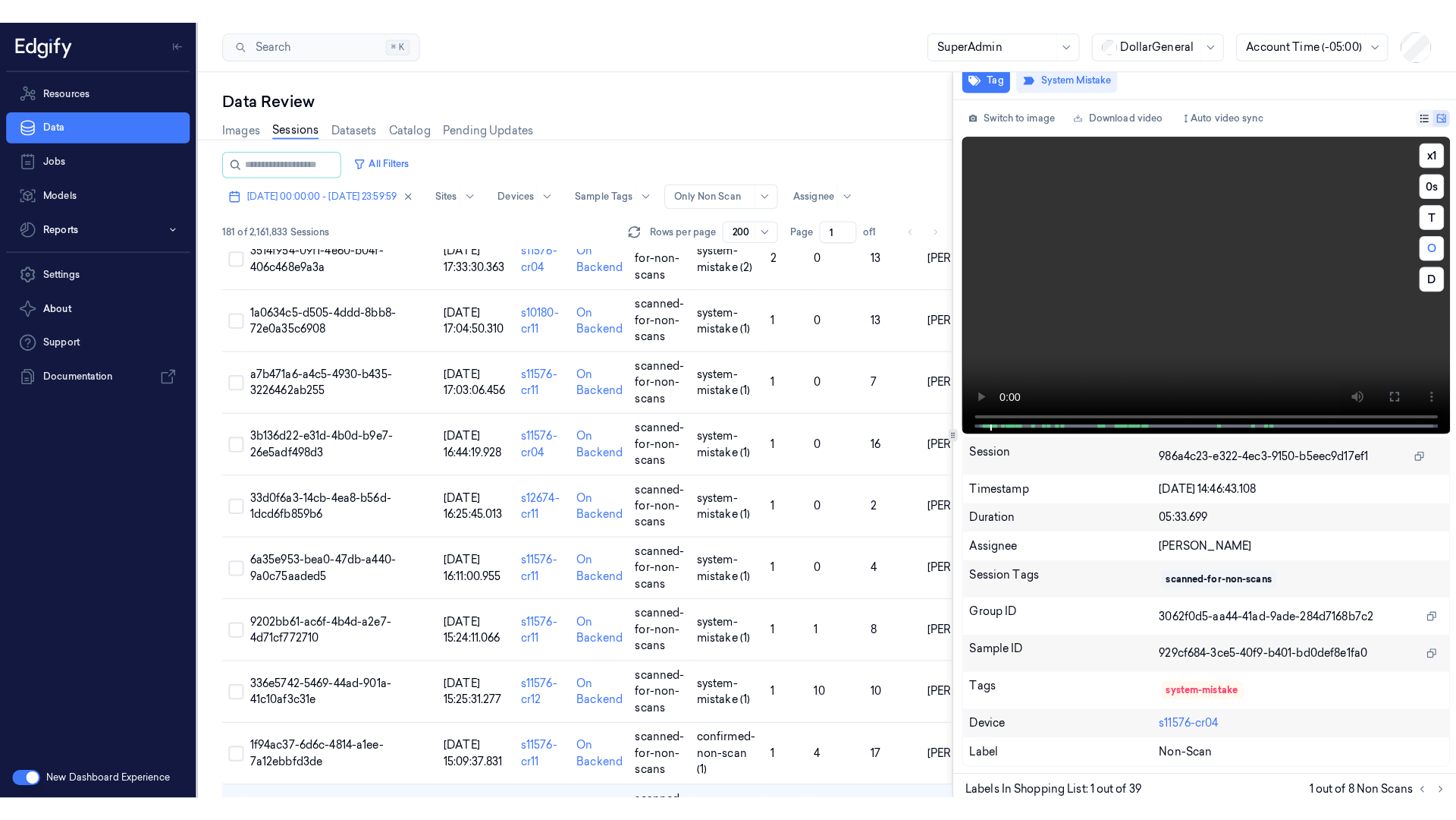
scroll to position [96, 0]
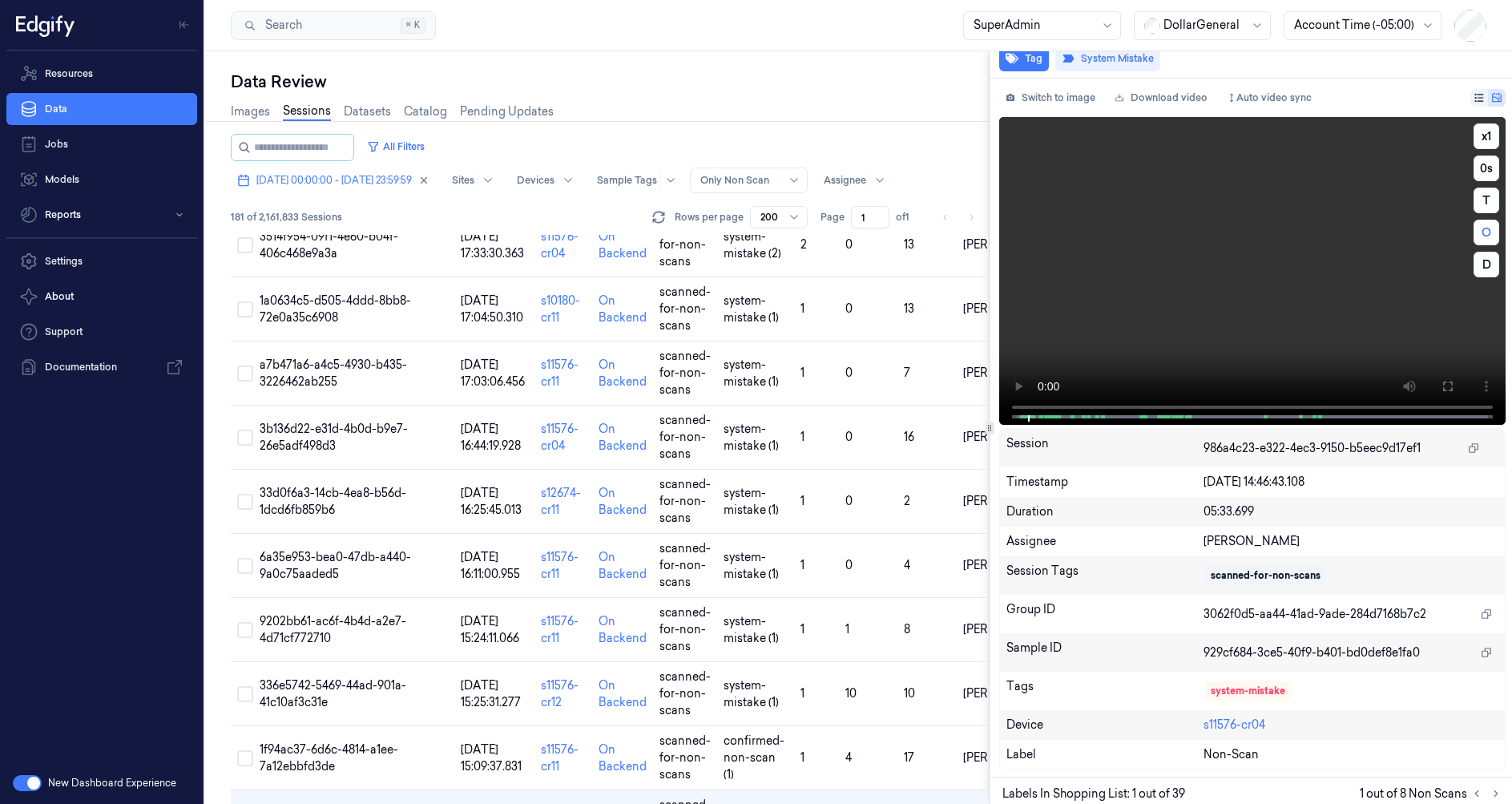
click at [1145, 331] on video at bounding box center [1252, 271] width 507 height 308
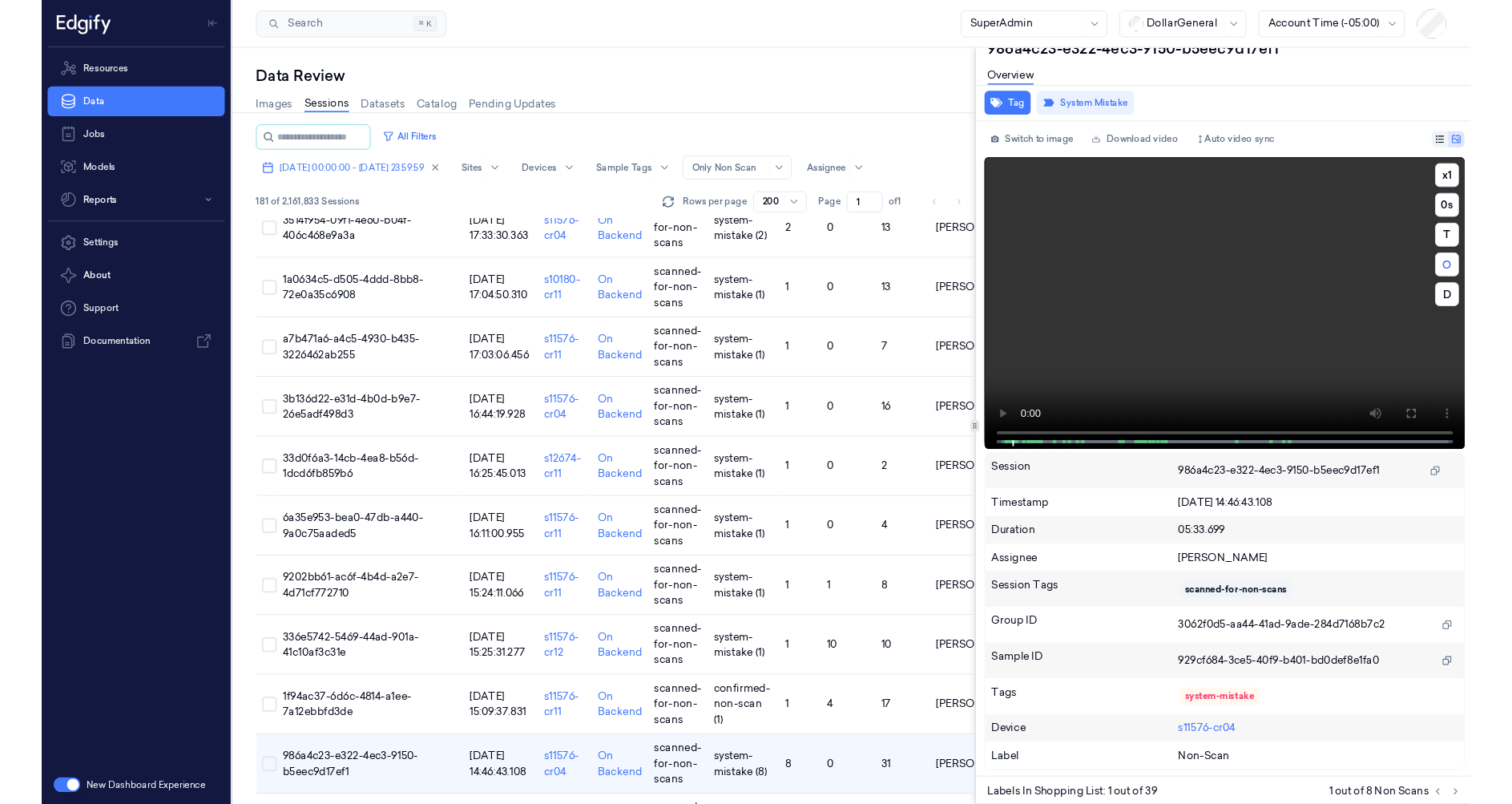
scroll to position [0, 0]
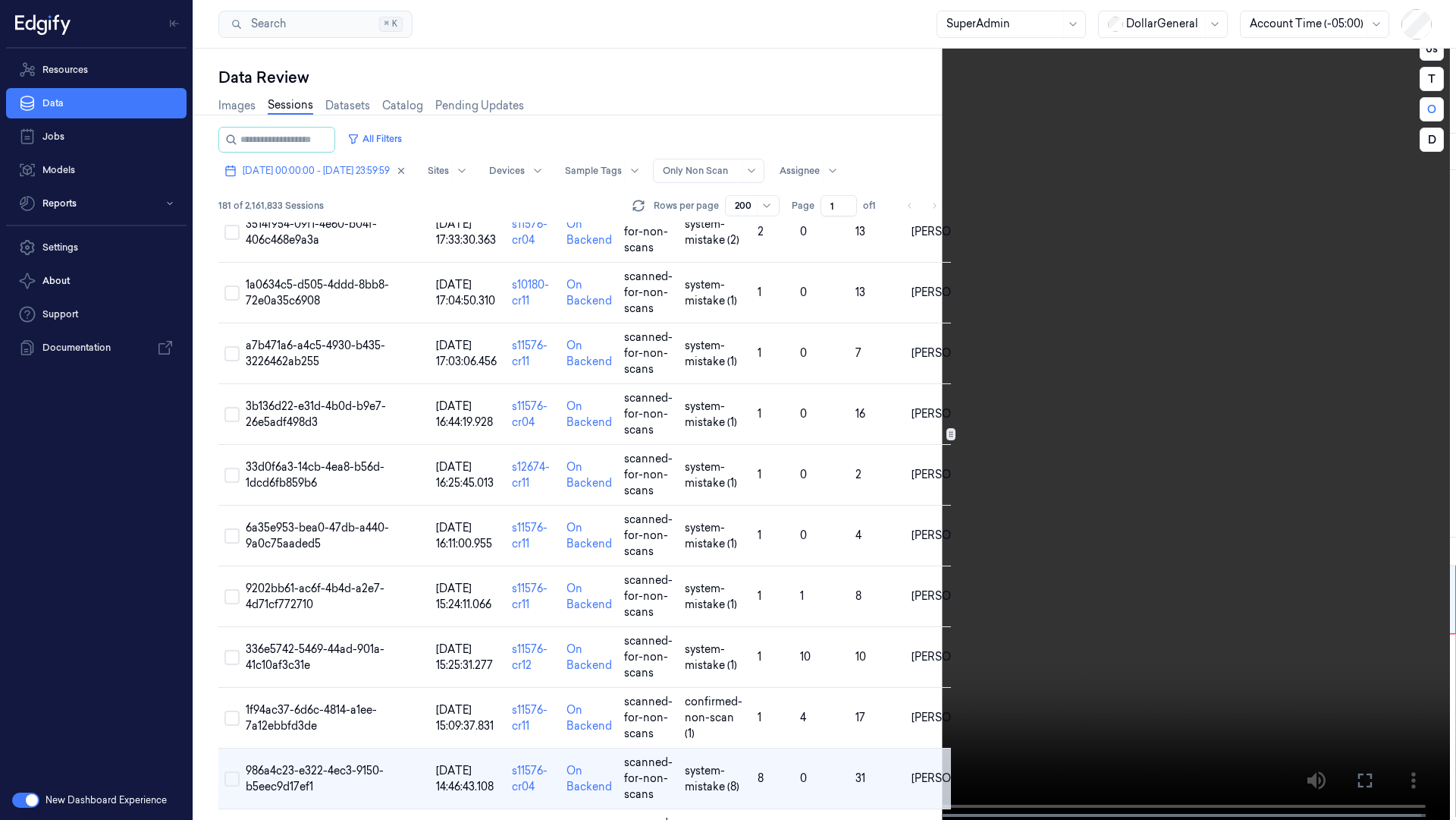
click at [1110, 371] on video at bounding box center [738, 411] width 1423 height 823
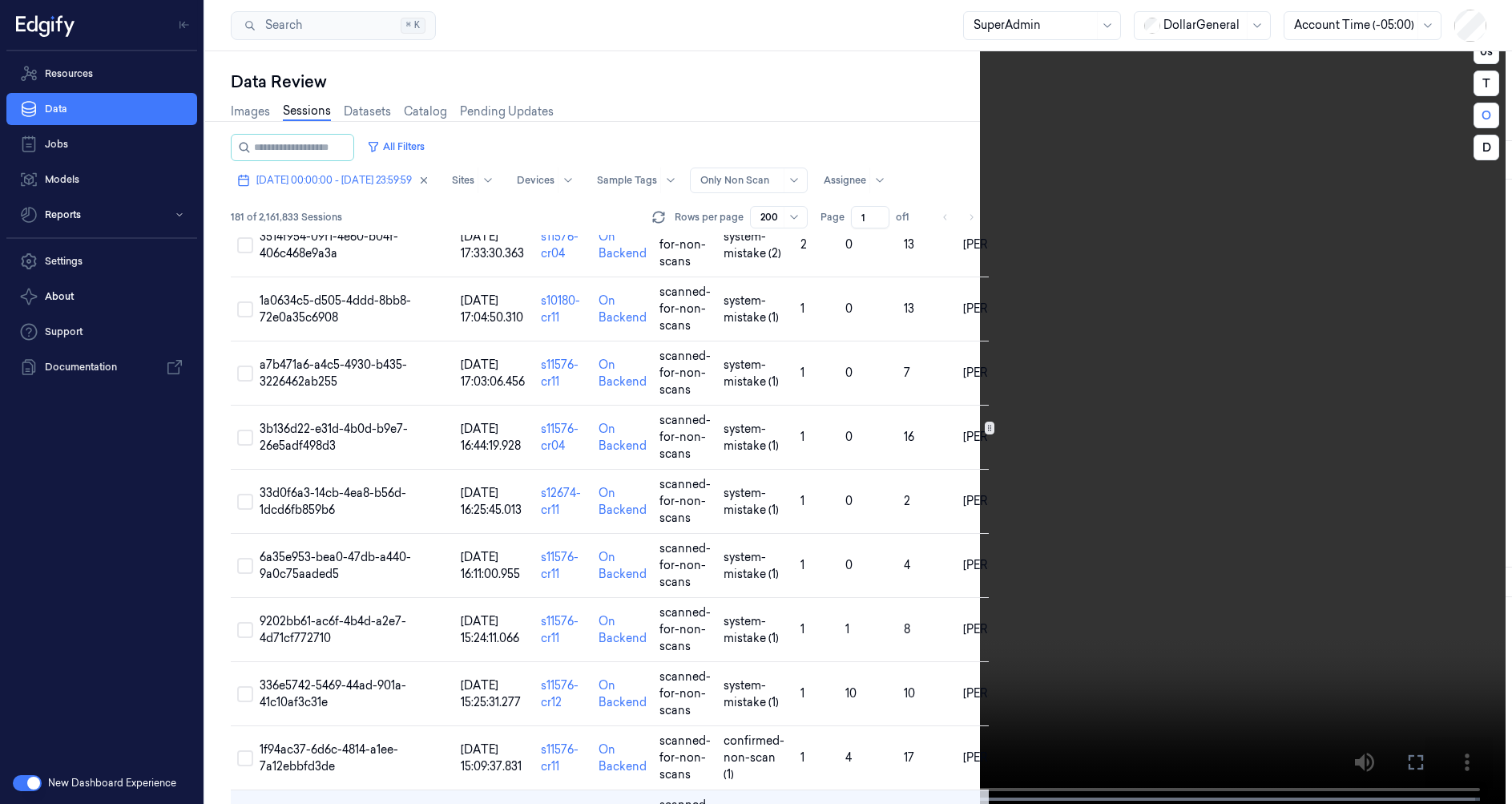
click at [1145, 331] on video at bounding box center [766, 403] width 1477 height 807
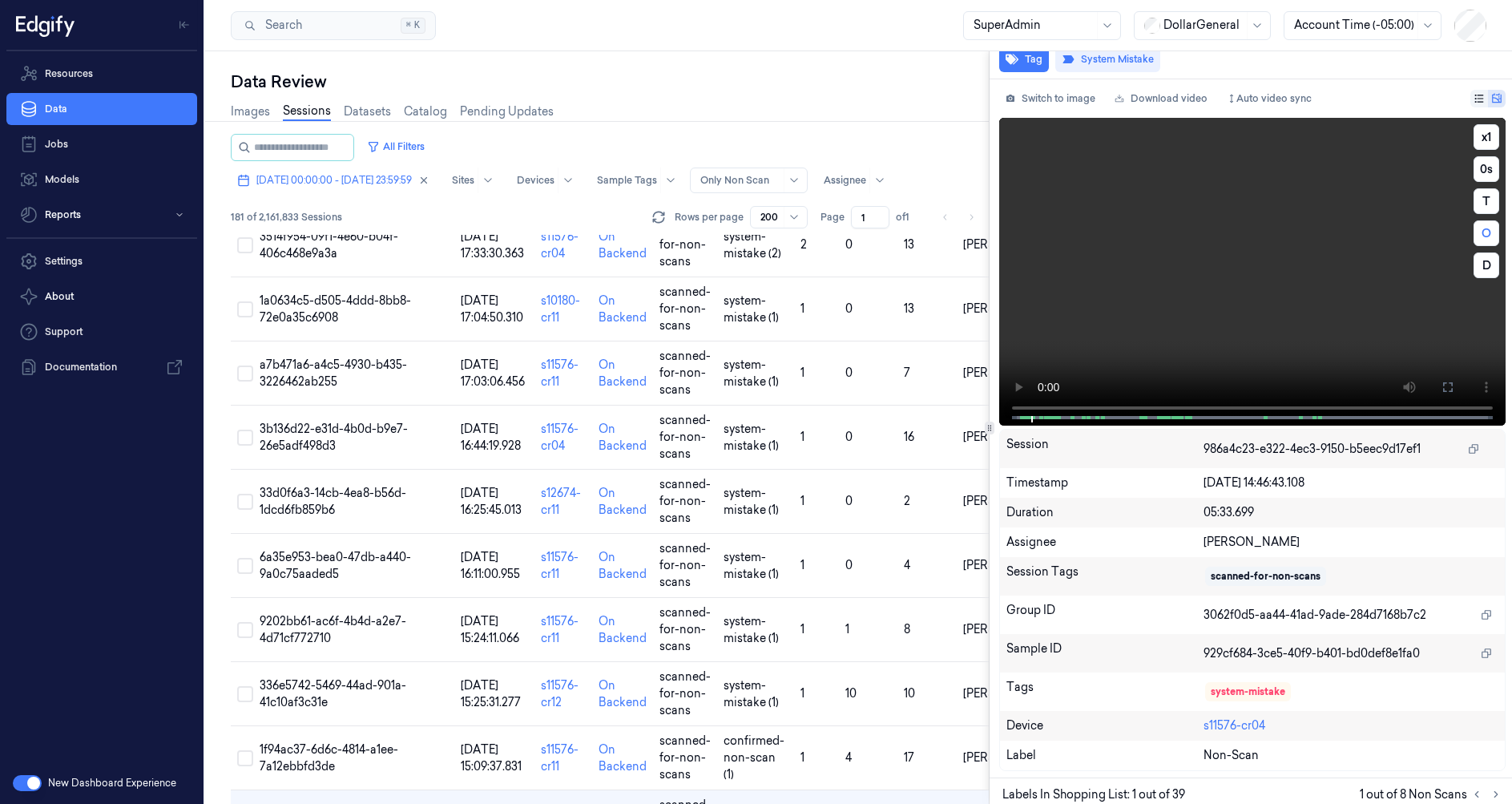
scroll to position [101, 0]
click at [1140, 311] on video at bounding box center [1252, 271] width 507 height 308
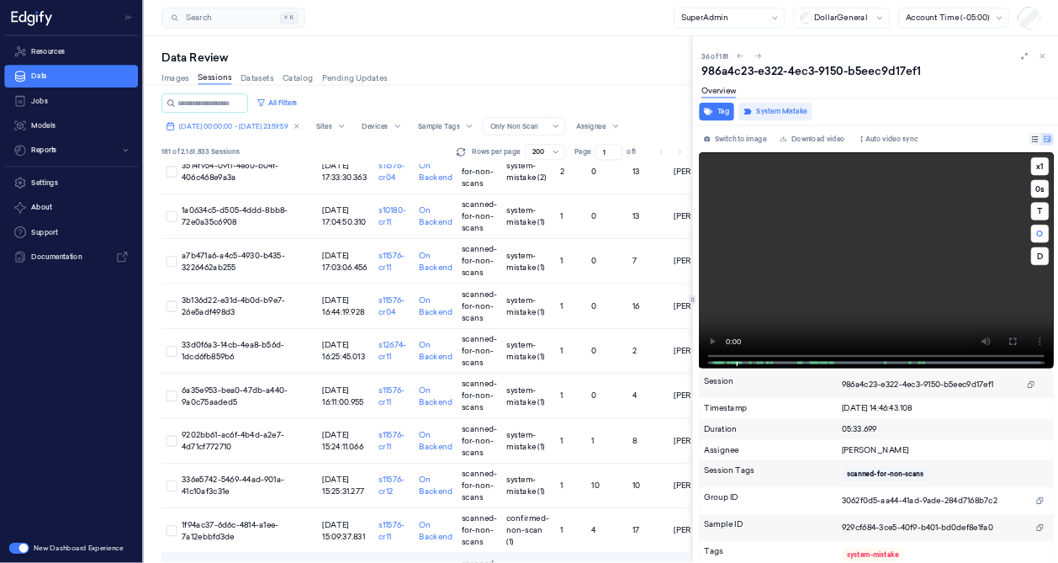
scroll to position [0, 0]
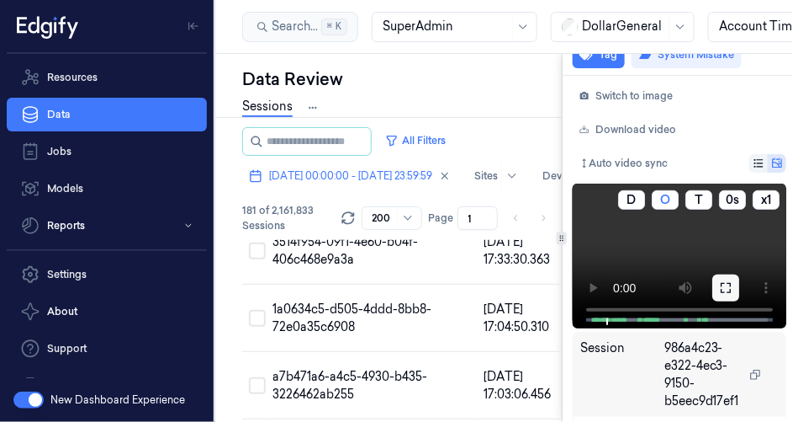
click at [724, 284] on icon at bounding box center [725, 287] width 13 height 13
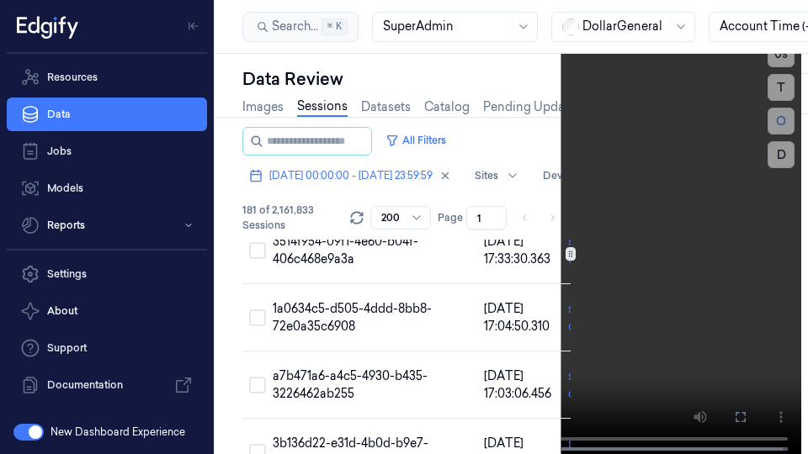
drag, startPoint x: 739, startPoint y: 421, endPoint x: 725, endPoint y: 388, distance: 35.5
click at [0, 0] on icon at bounding box center [0, 0] width 0 height 0
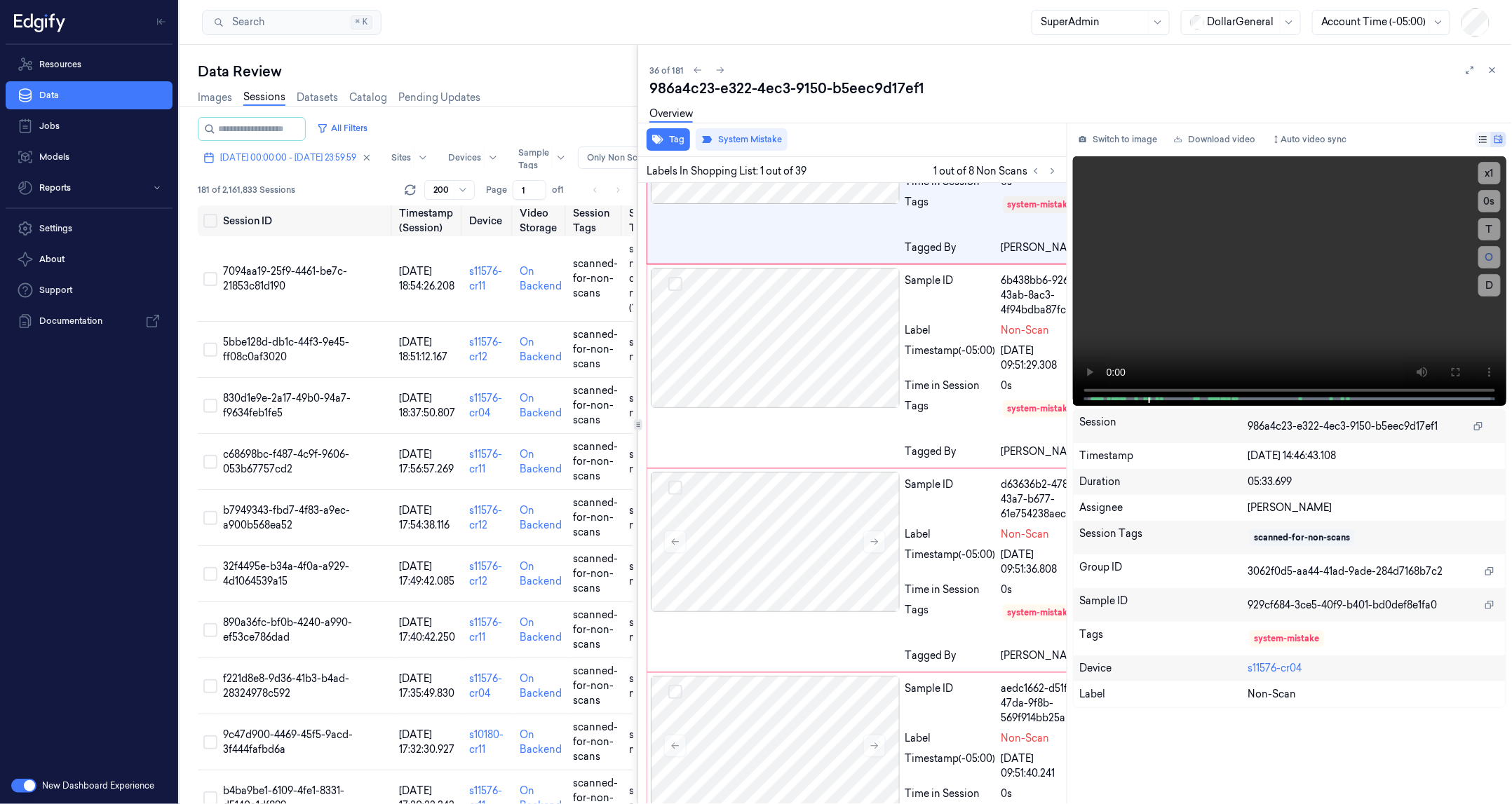
click at [638, 387] on div at bounding box center [638, 424] width 1 height 759
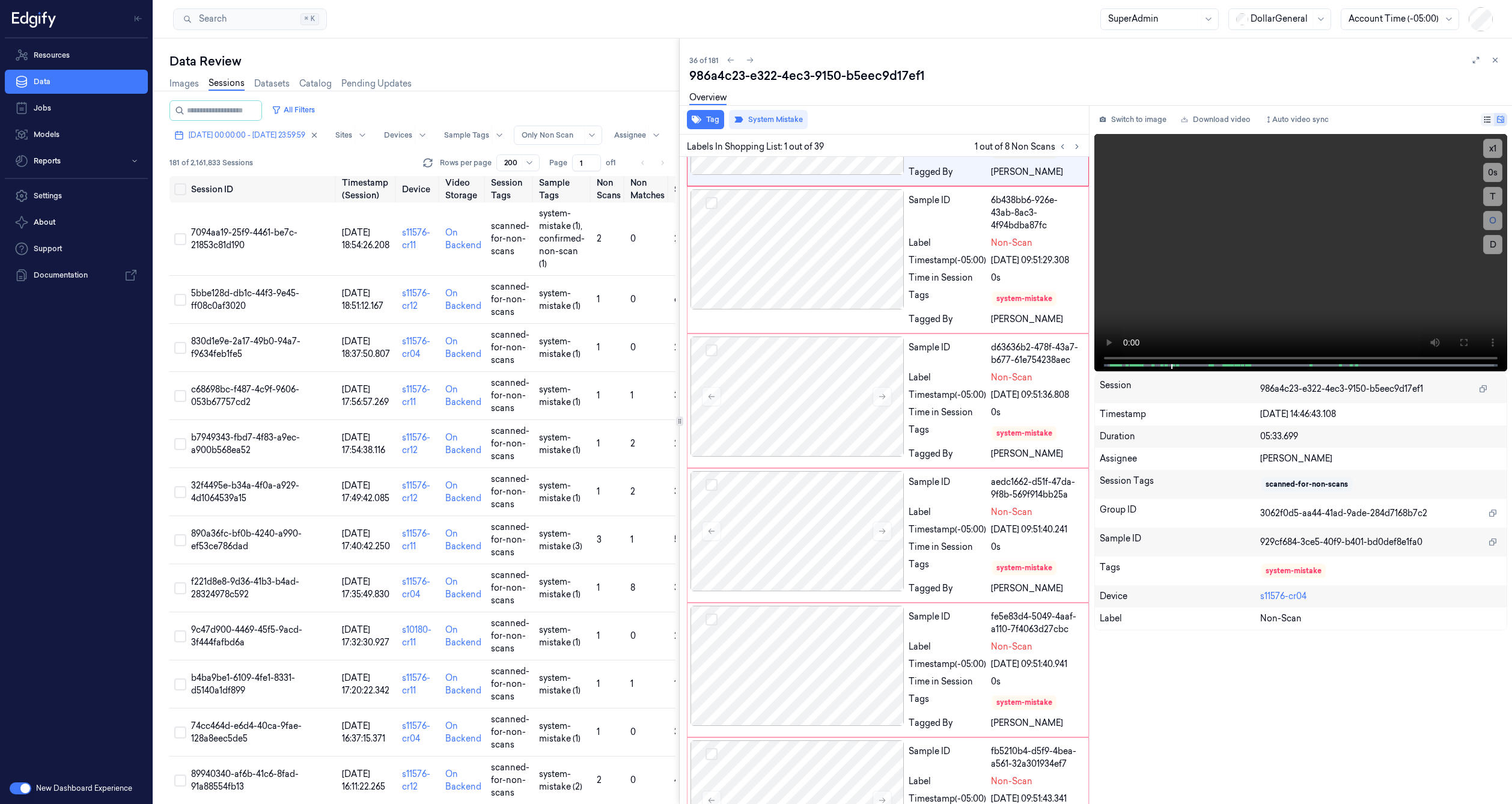
click at [679, 403] on div at bounding box center [679, 421] width 1 height 765
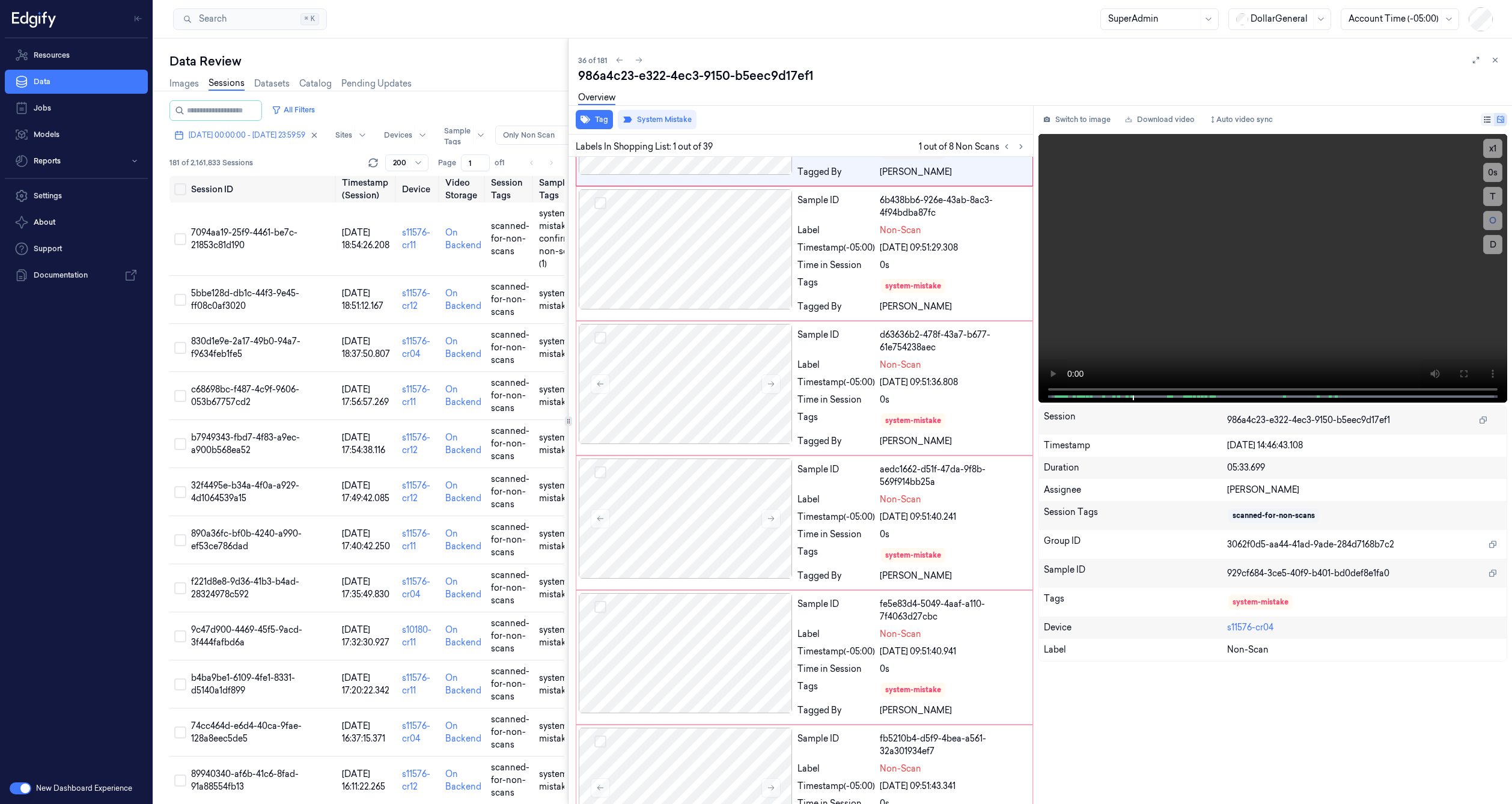
click at [568, 386] on div at bounding box center [568, 421] width 1 height 765
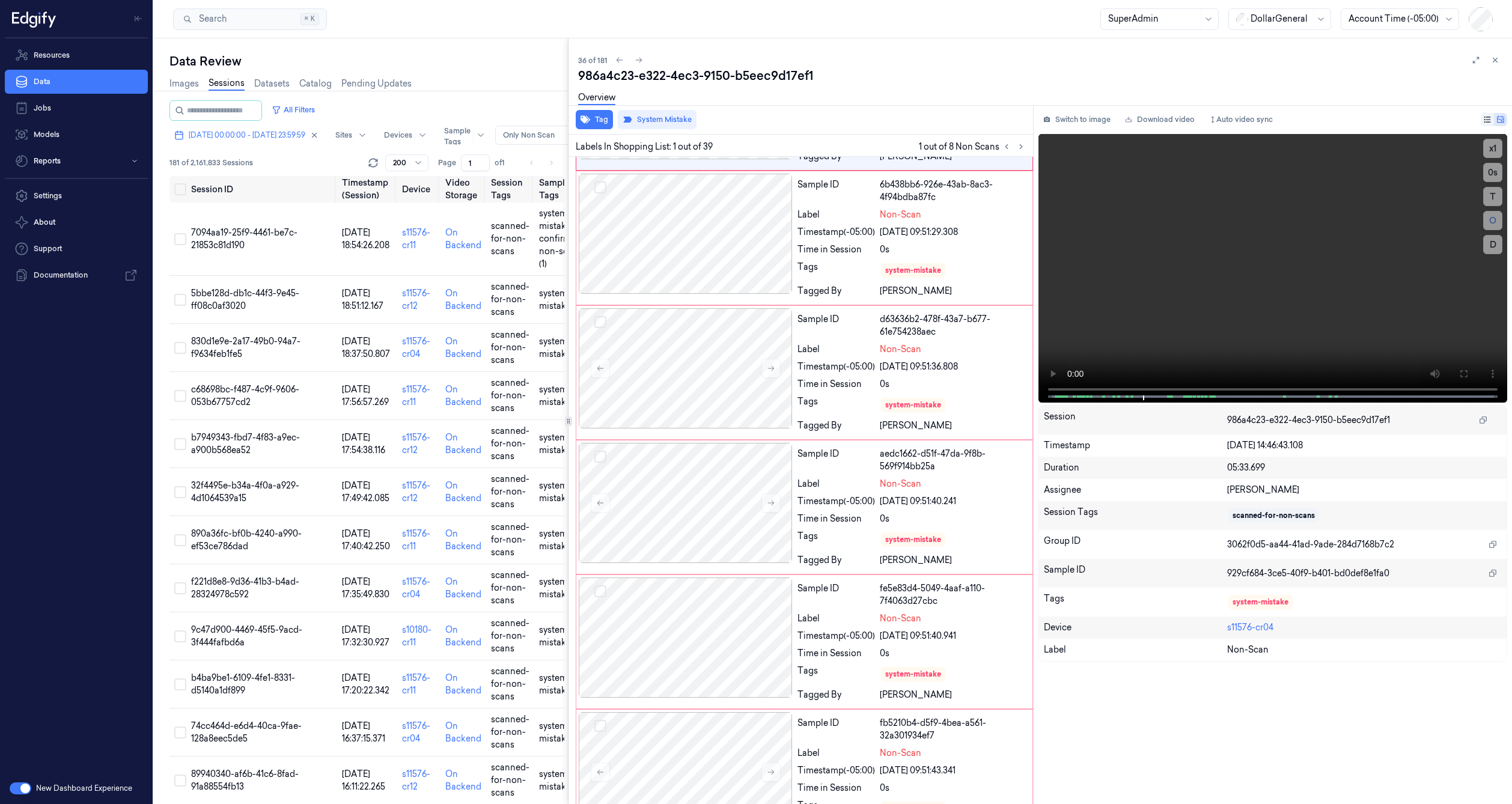
click at [1133, 21] on div at bounding box center [1153, 19] width 90 height 13
click at [1133, 69] on div "Annotator" at bounding box center [1130, 65] width 41 height 13
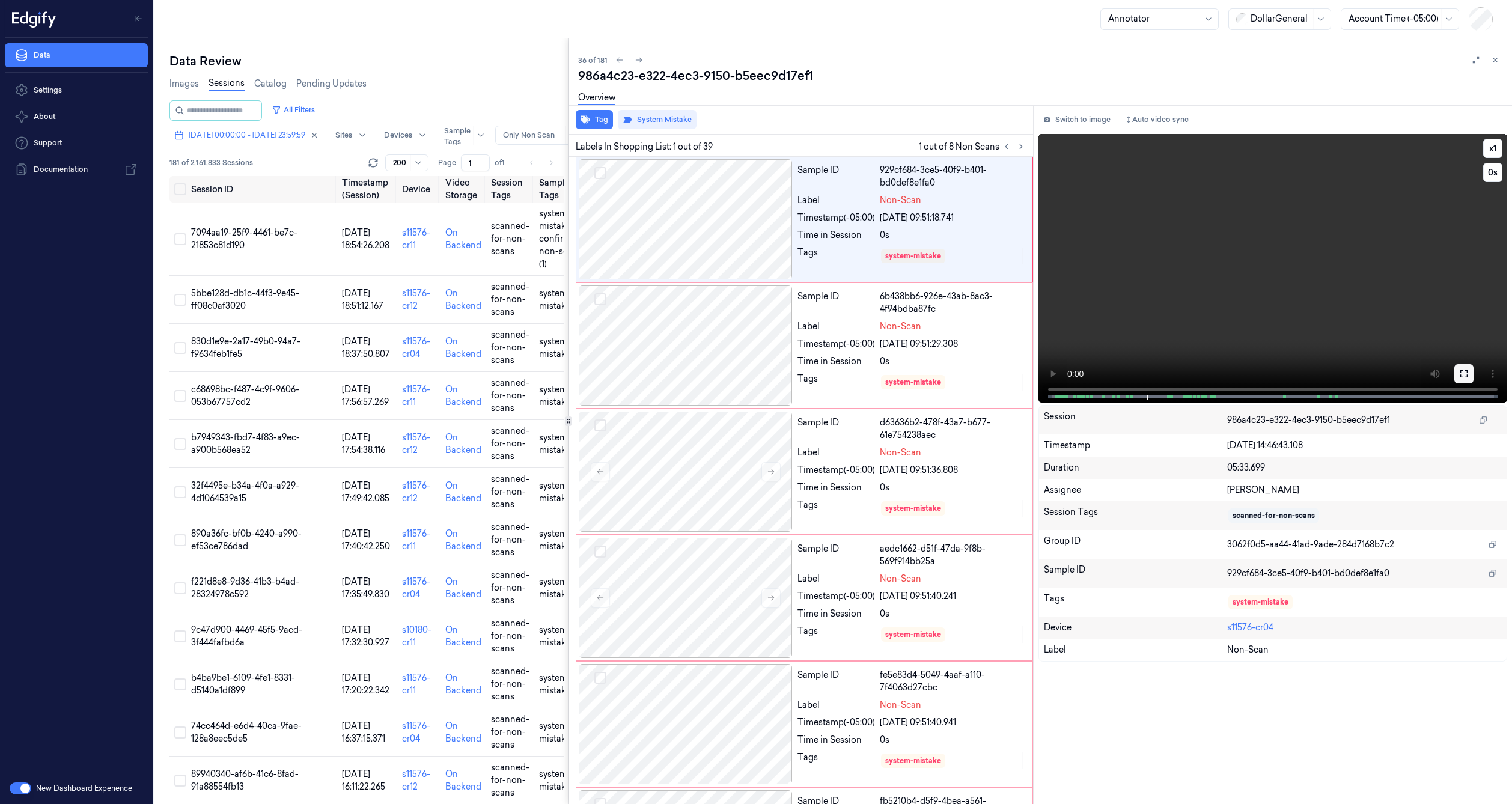
click at [1133, 373] on icon at bounding box center [1463, 373] width 7 height 7
click at [1133, 62] on button at bounding box center [1476, 60] width 14 height 14
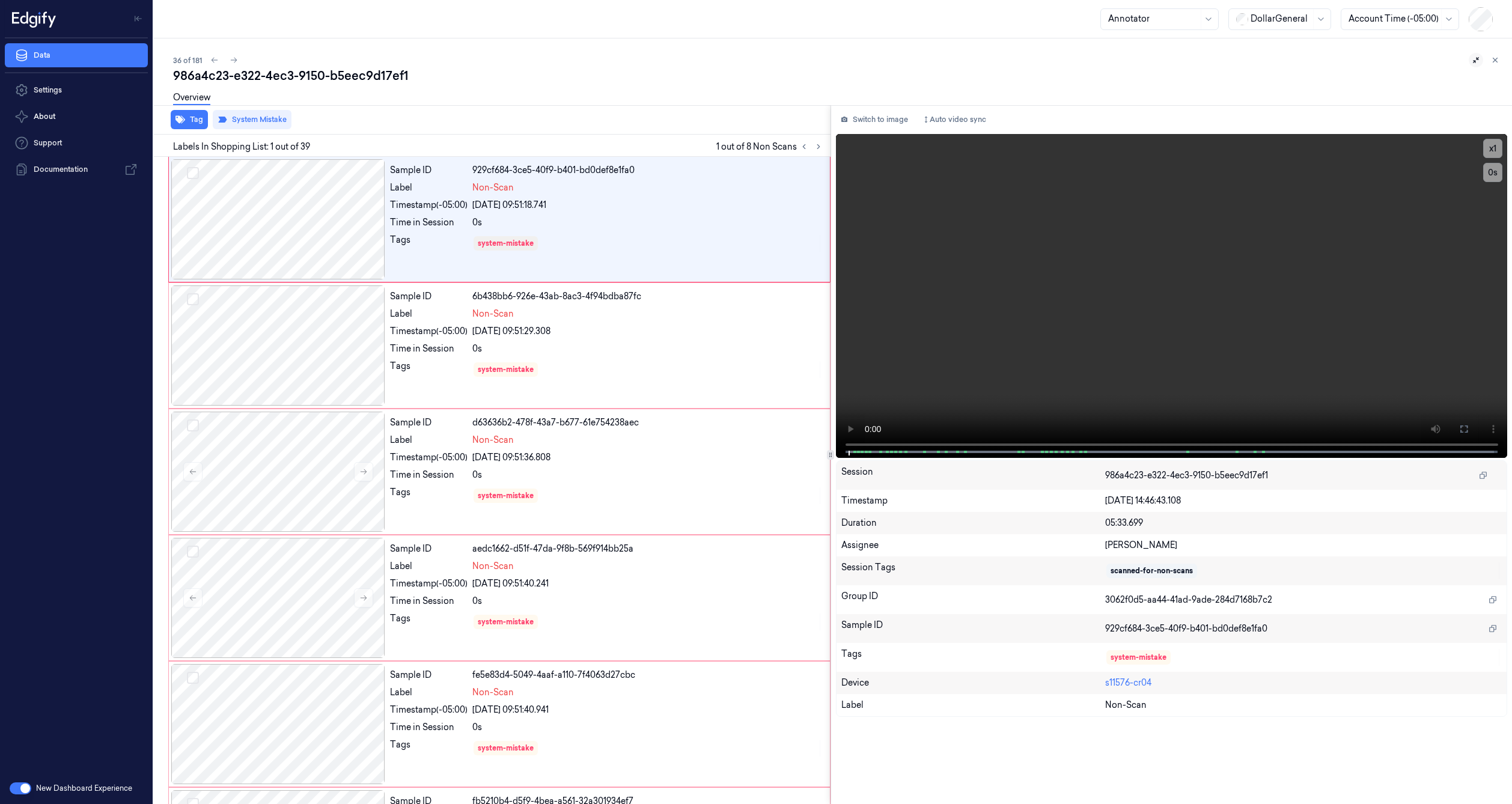
click at [1133, 62] on icon at bounding box center [1476, 60] width 9 height 9
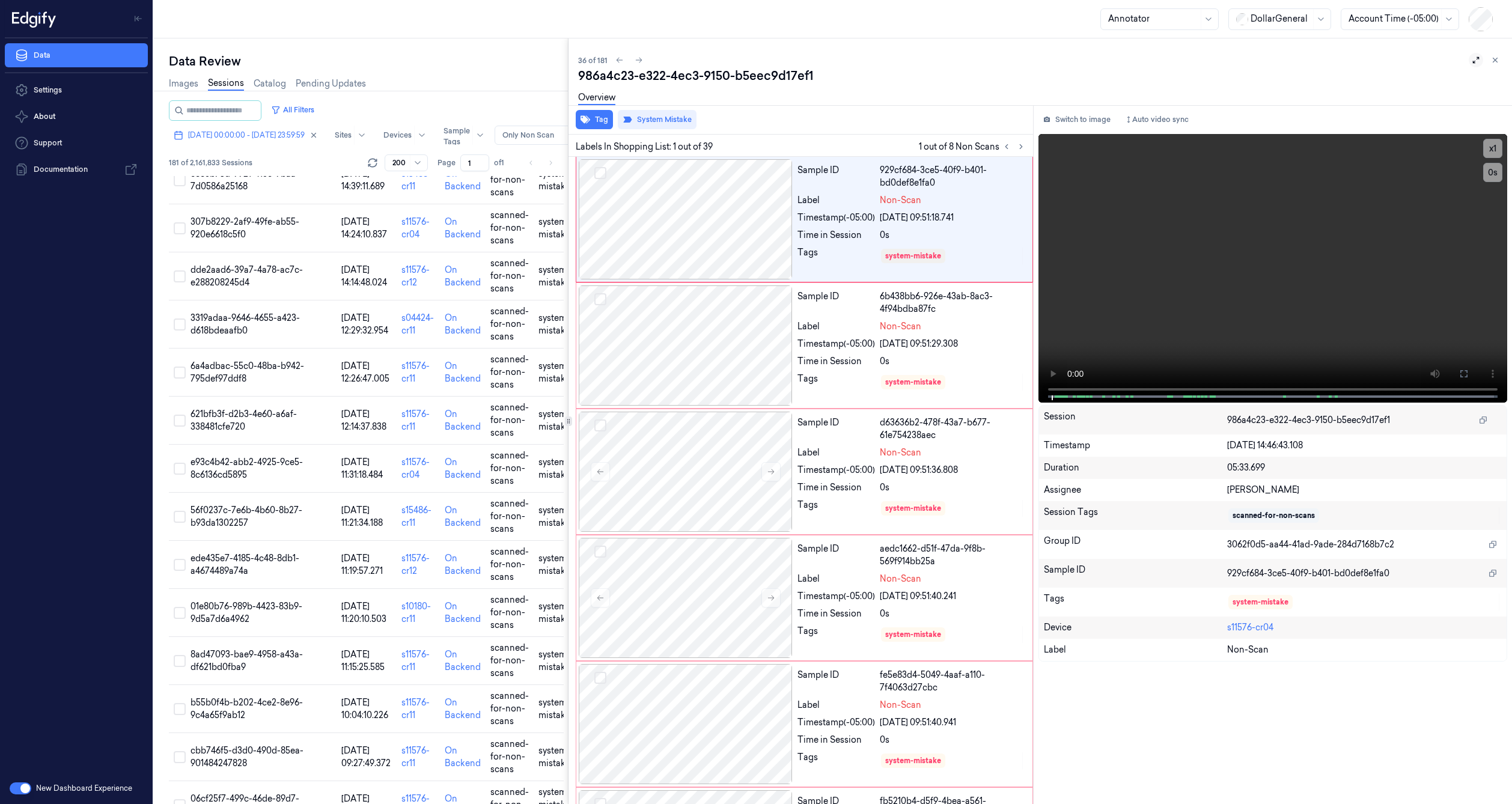
click at [1133, 62] on icon at bounding box center [1476, 60] width 9 height 9
